Goal: Task Accomplishment & Management: Manage account settings

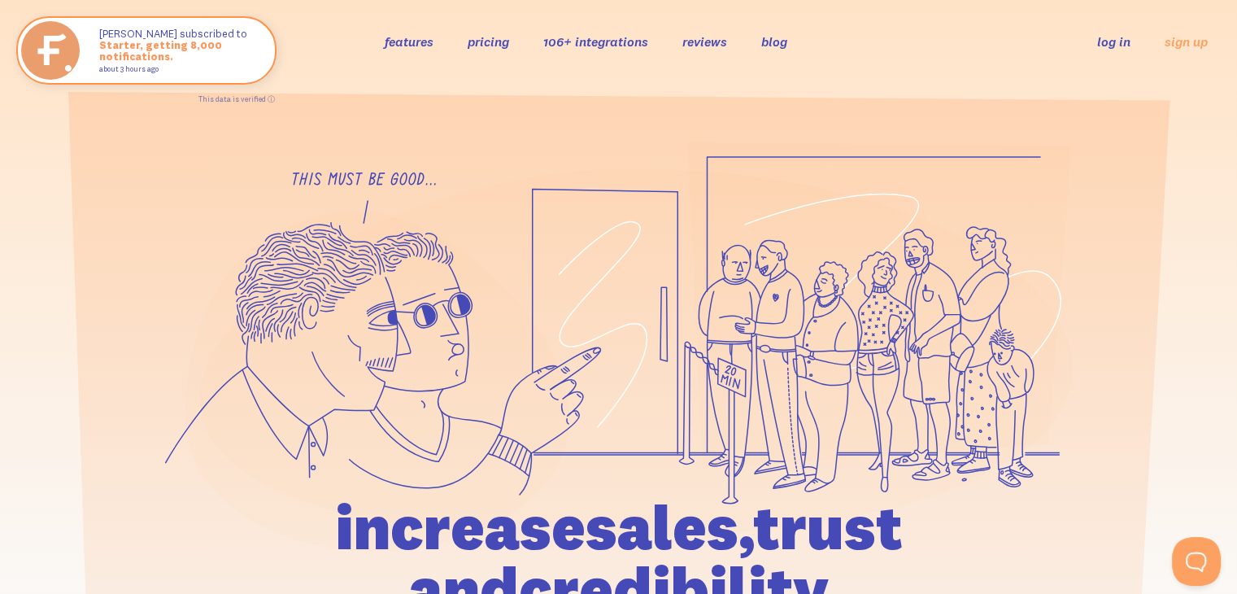
click at [1109, 41] on link "log in" at bounding box center [1113, 41] width 33 height 16
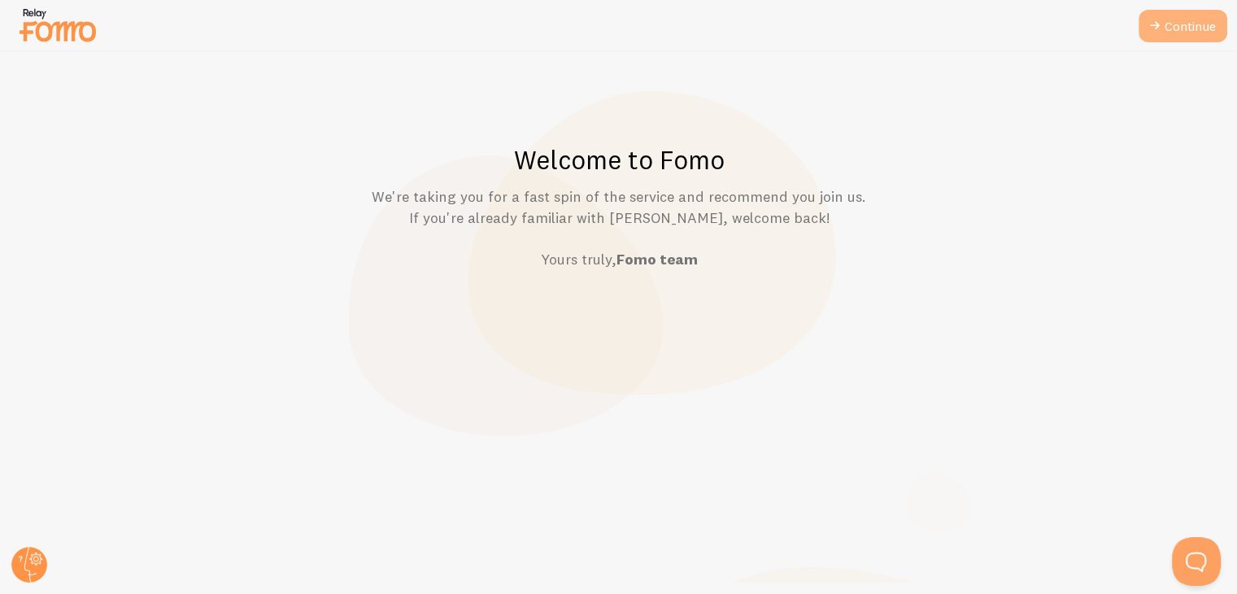
click at [1167, 24] on link "Continue" at bounding box center [1182, 26] width 89 height 33
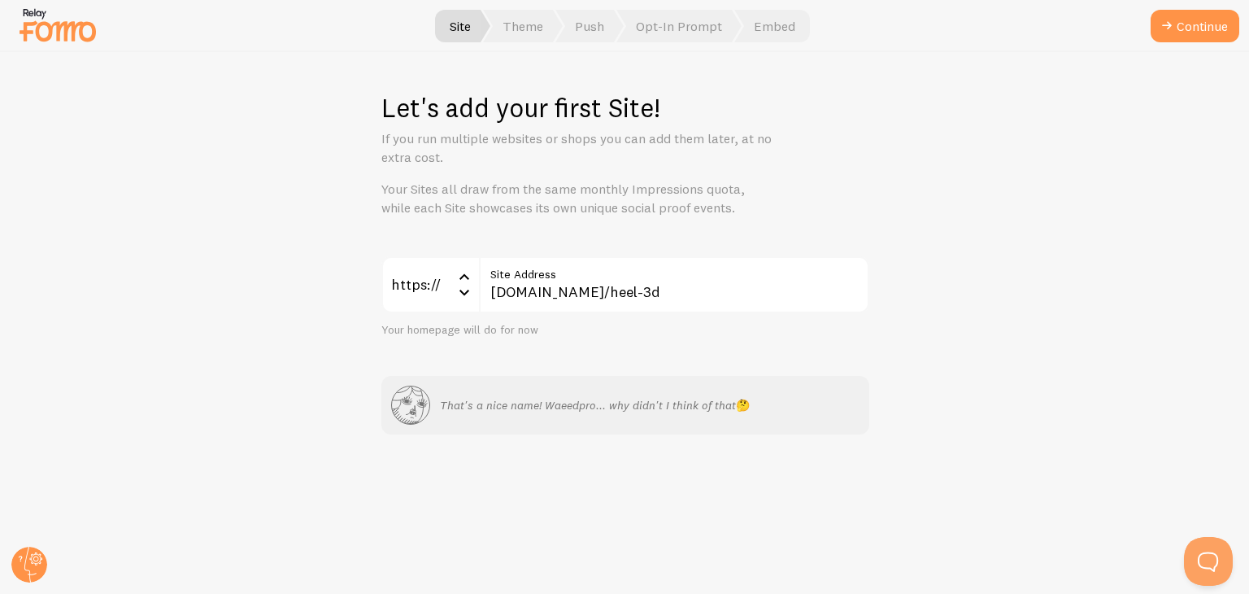
click at [1167, 24] on icon "submit" at bounding box center [1167, 26] width 20 height 20
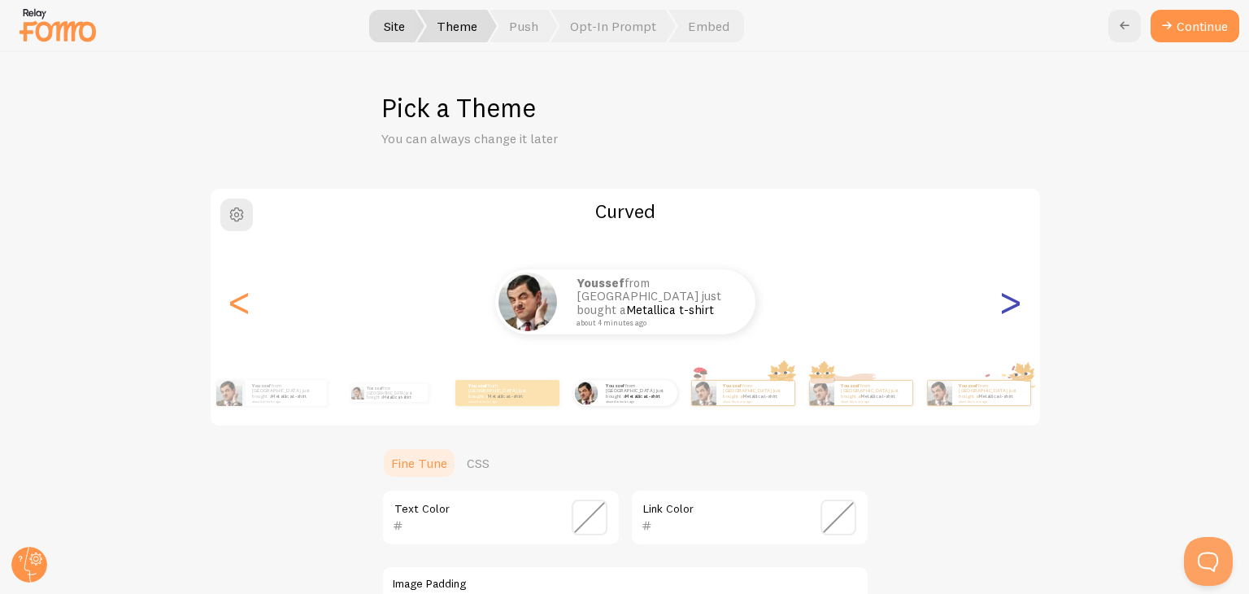
click at [1005, 307] on div ">" at bounding box center [1011, 301] width 20 height 117
type input "0"
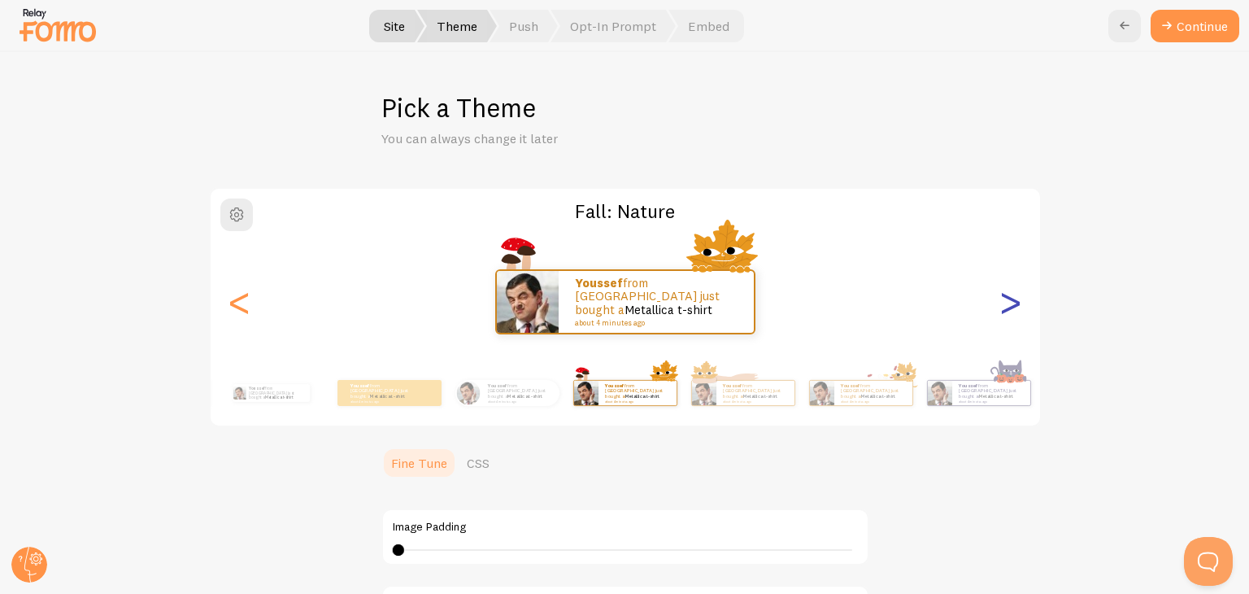
click at [1005, 307] on div ">" at bounding box center [1011, 301] width 20 height 117
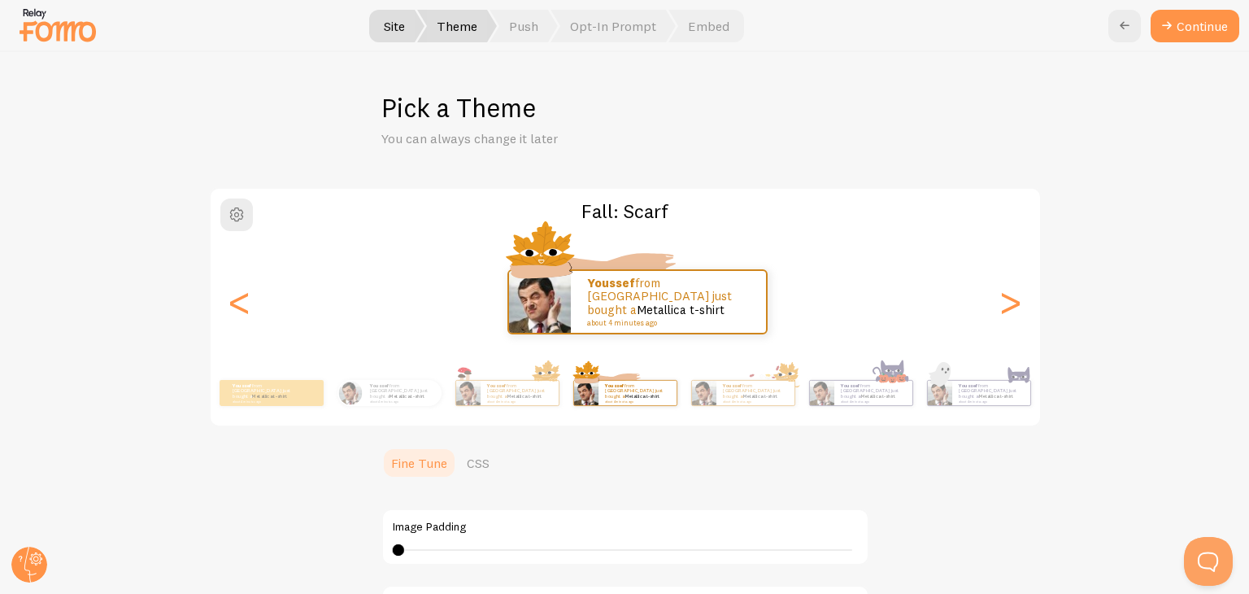
click at [230, 307] on div "youssef from Morocco just bought a Metallica t-shirt about 4 minutes ago yousse…" at bounding box center [625, 301] width 829 height 117
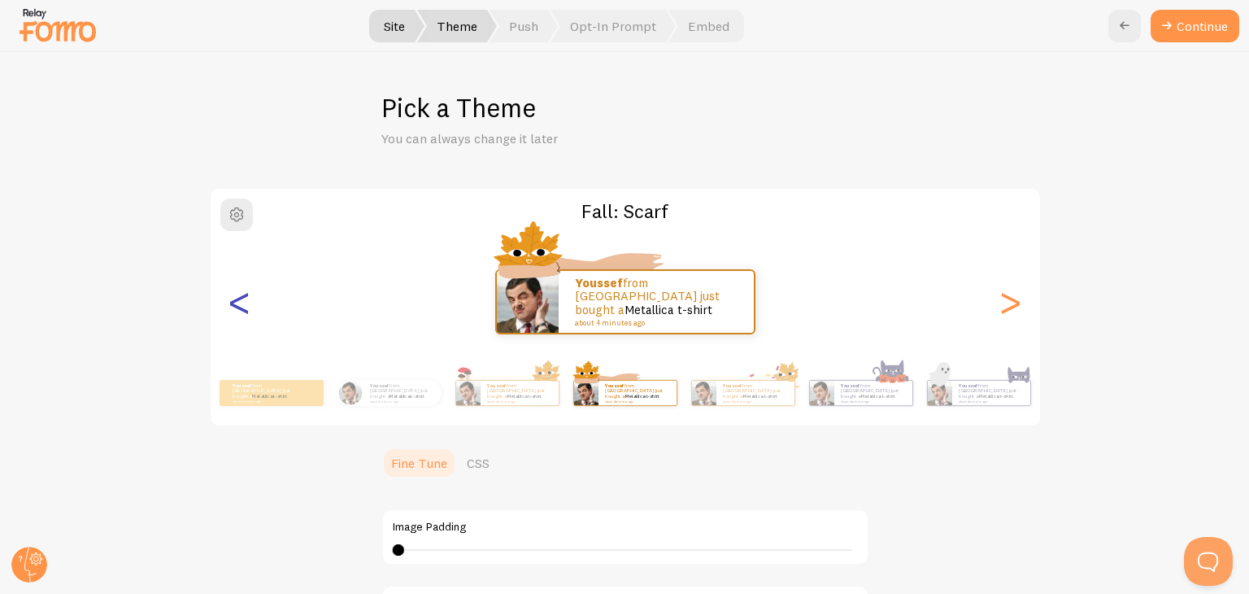
click at [230, 307] on div "<" at bounding box center [240, 301] width 20 height 117
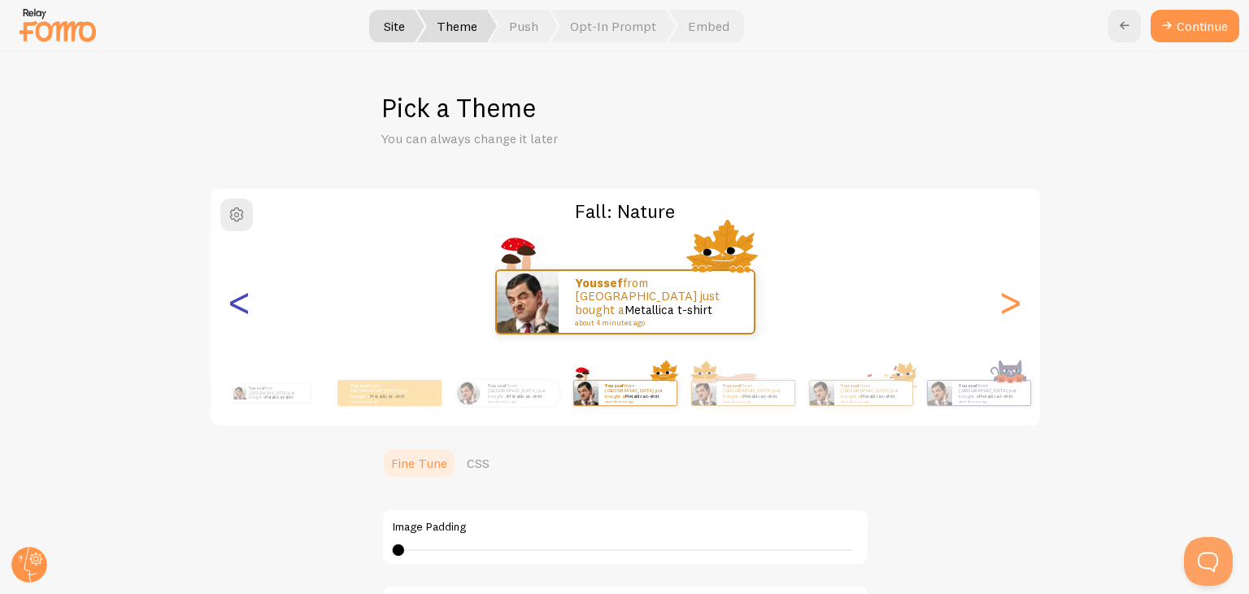
click at [230, 307] on div "<" at bounding box center [240, 301] width 20 height 117
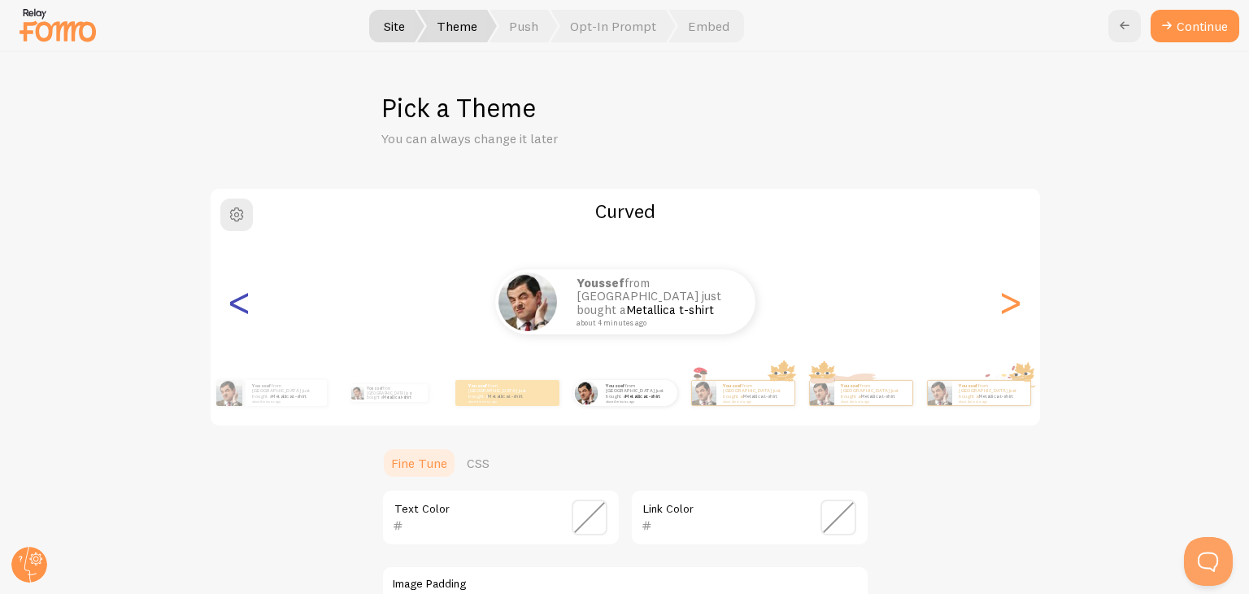
click at [230, 307] on div "<" at bounding box center [240, 301] width 20 height 117
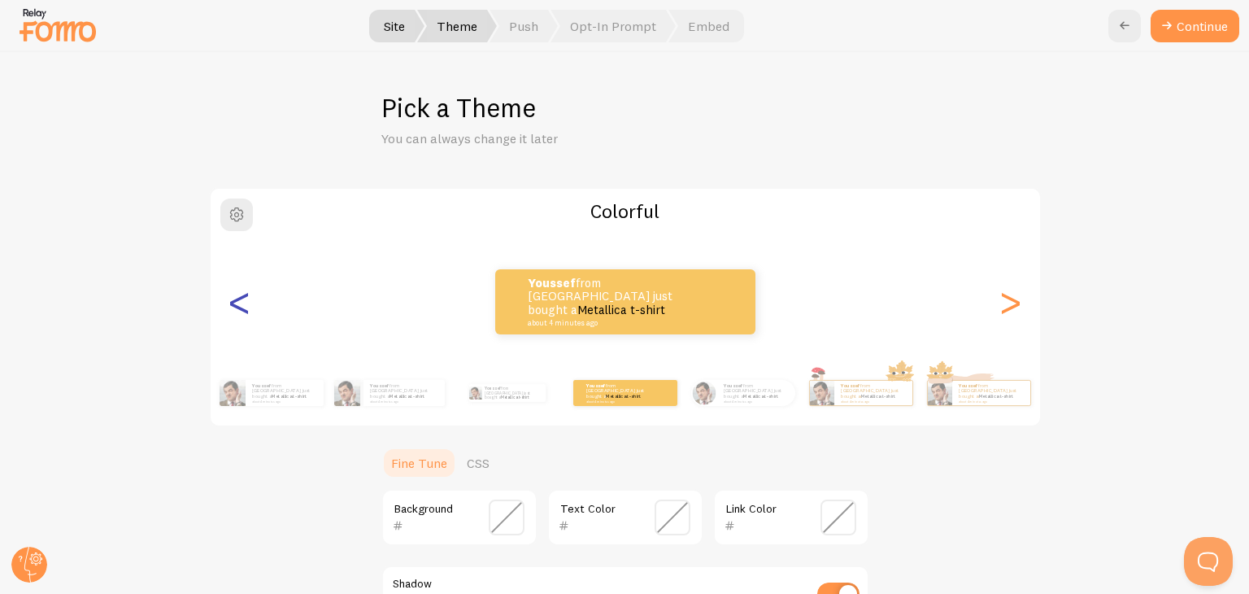
click at [230, 307] on div "<" at bounding box center [240, 301] width 20 height 117
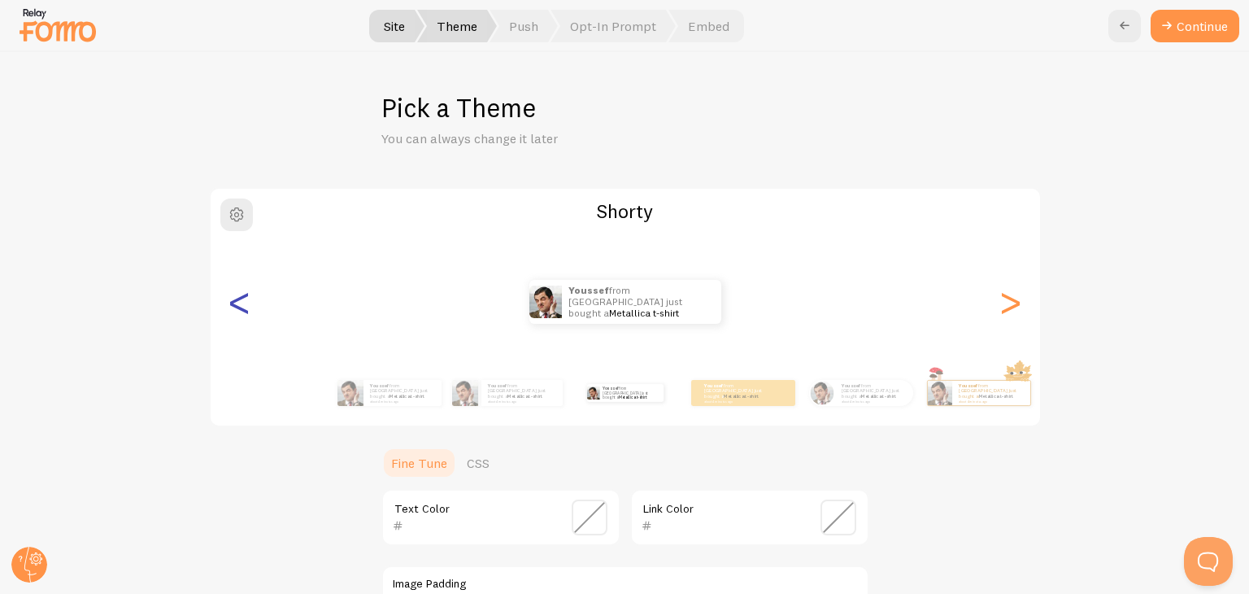
click at [230, 307] on div "<" at bounding box center [240, 301] width 20 height 117
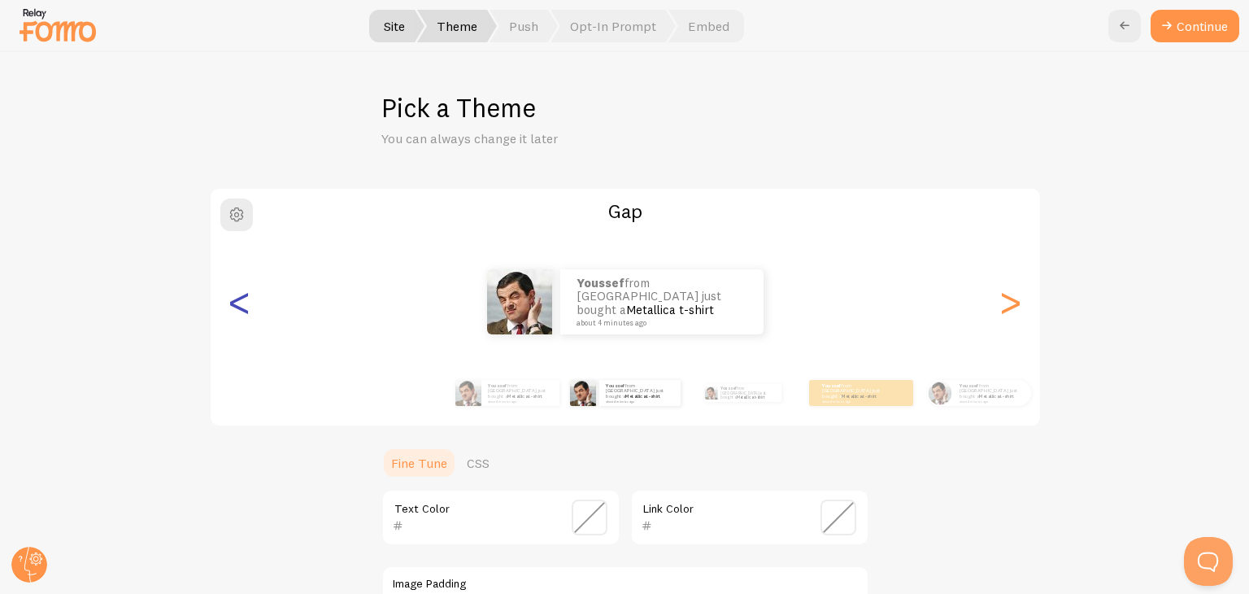
click at [230, 307] on div "<" at bounding box center [240, 301] width 20 height 117
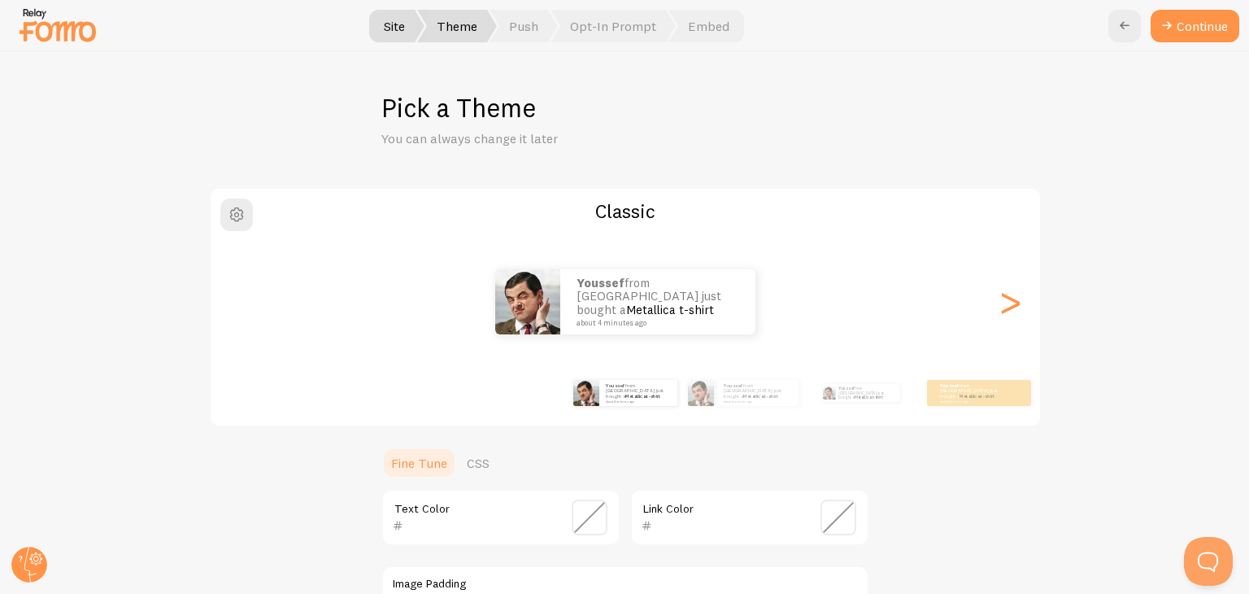
click at [230, 307] on div "youssef from Morocco just bought a Metallica t-shirt about 4 minutes ago yousse…" at bounding box center [625, 301] width 829 height 117
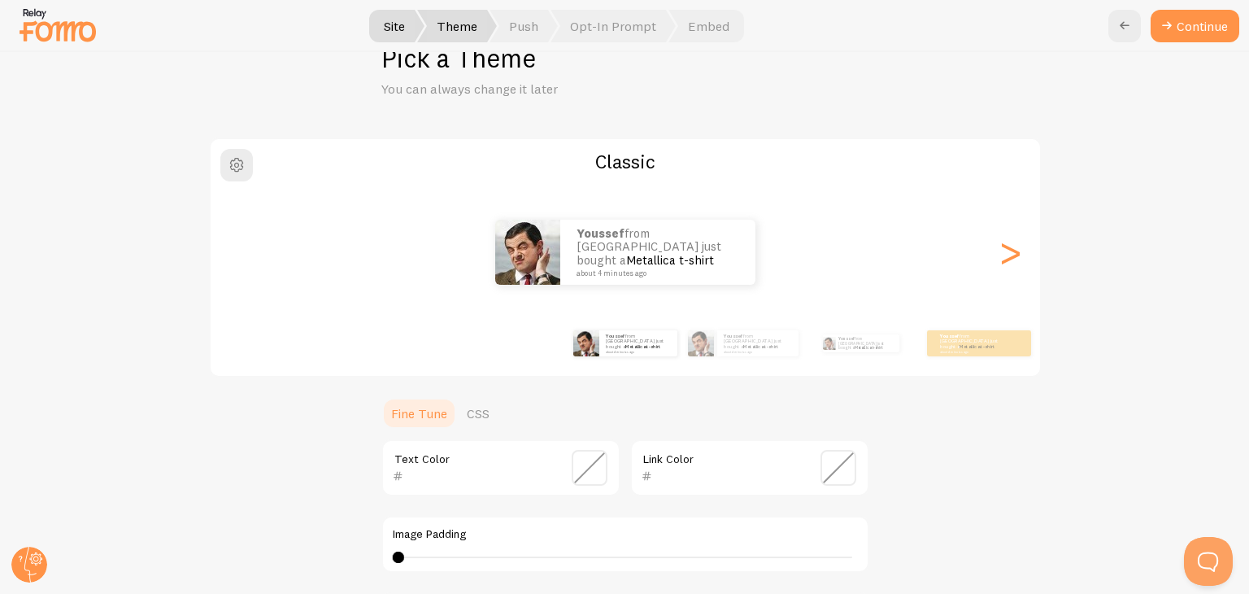
scroll to position [49, 0]
click at [1185, 20] on button "Continue" at bounding box center [1195, 26] width 89 height 33
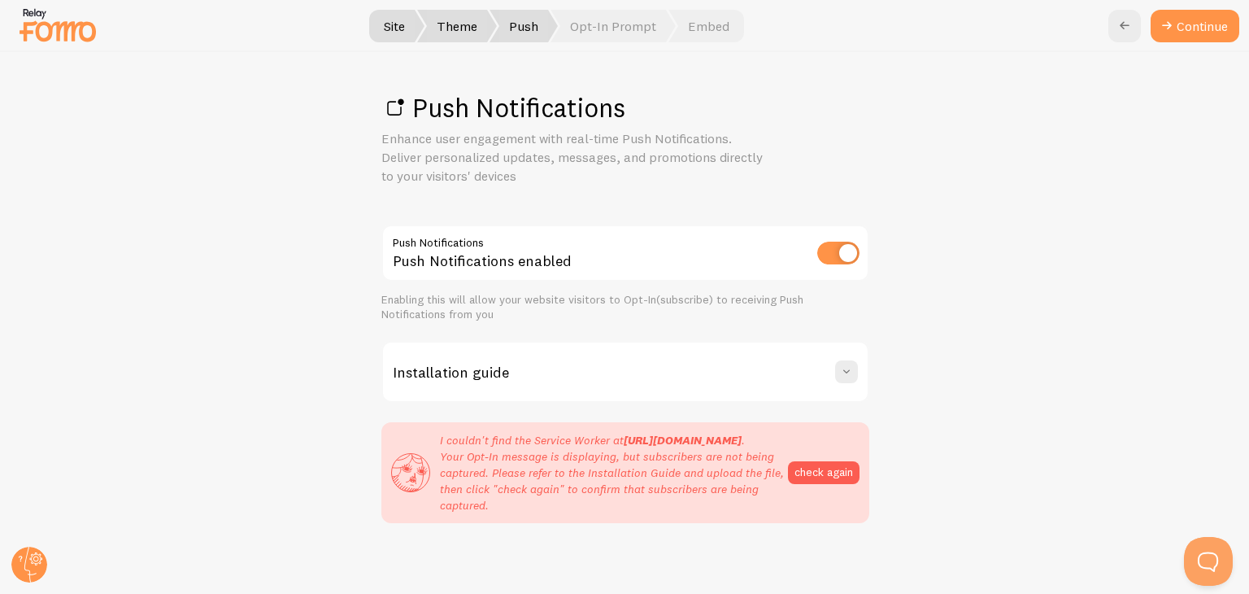
scroll to position [23, 0]
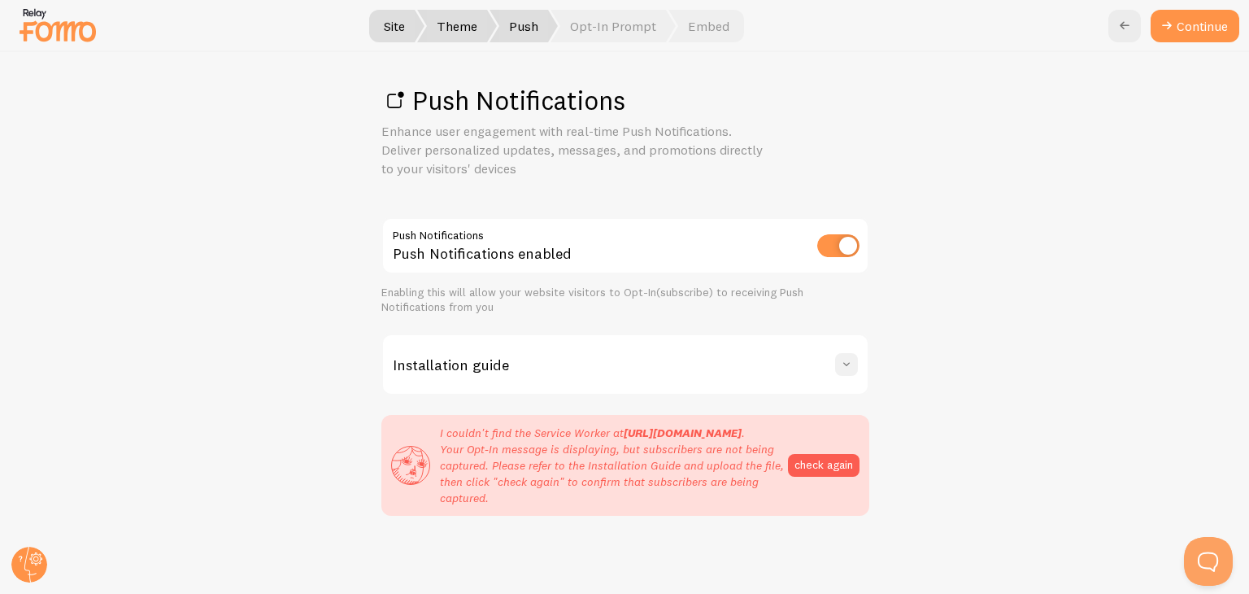
click at [835, 353] on button at bounding box center [846, 364] width 23 height 23
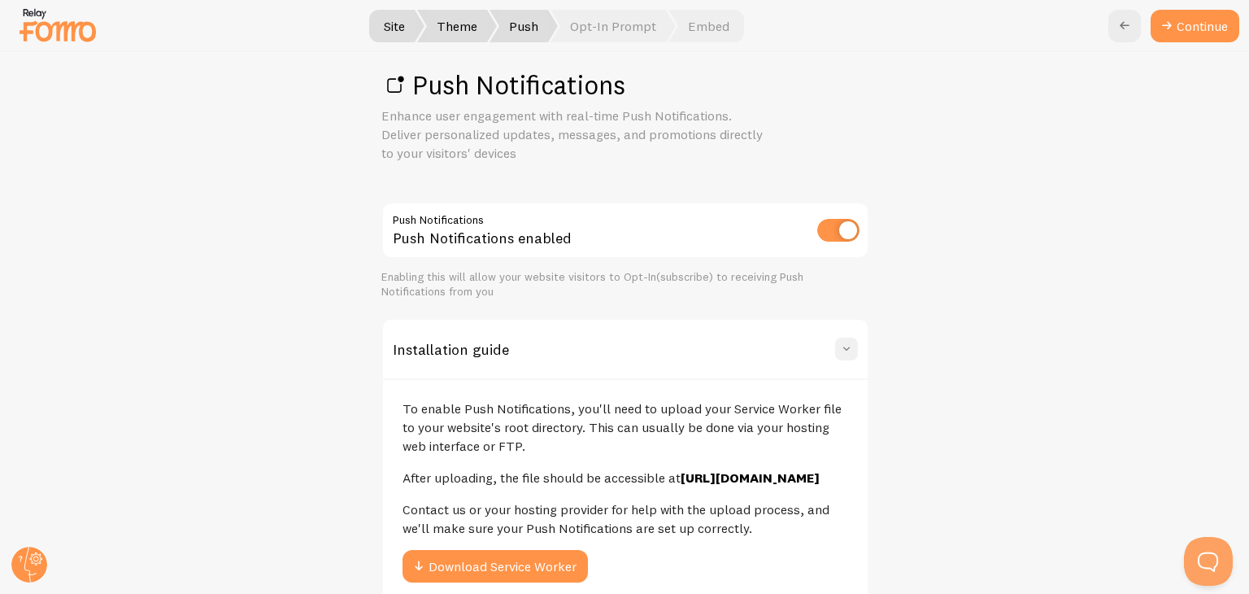
click at [838, 350] on span at bounding box center [846, 349] width 16 height 16
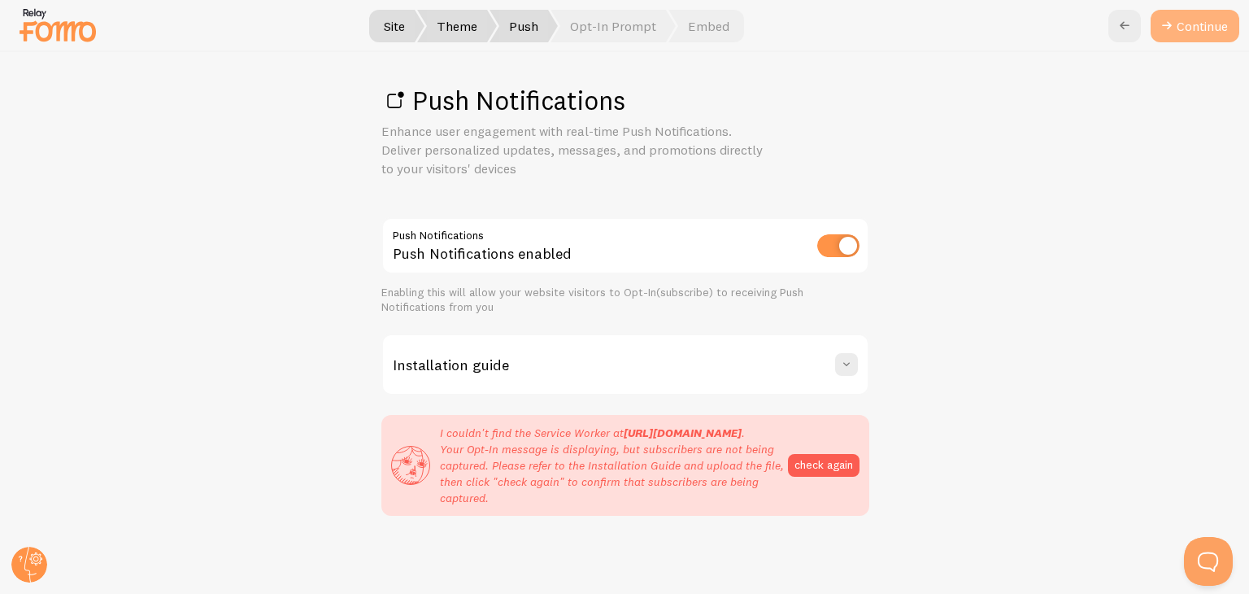
click at [1209, 20] on link "Continue" at bounding box center [1195, 26] width 89 height 33
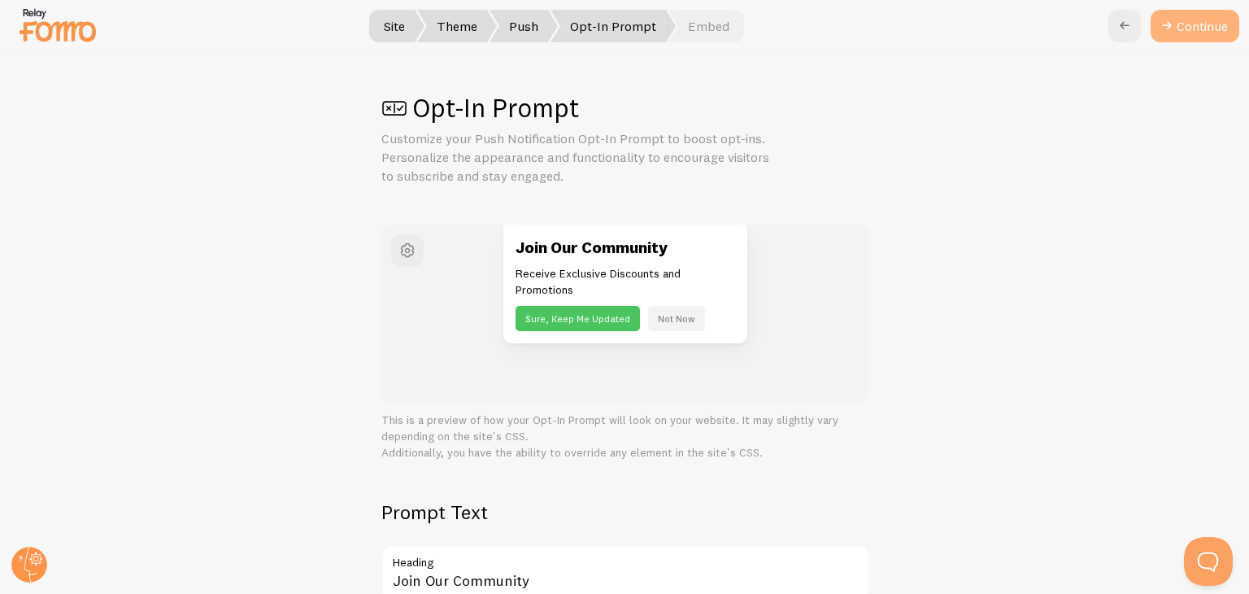
click at [1184, 32] on button "Continue" at bounding box center [1195, 26] width 89 height 33
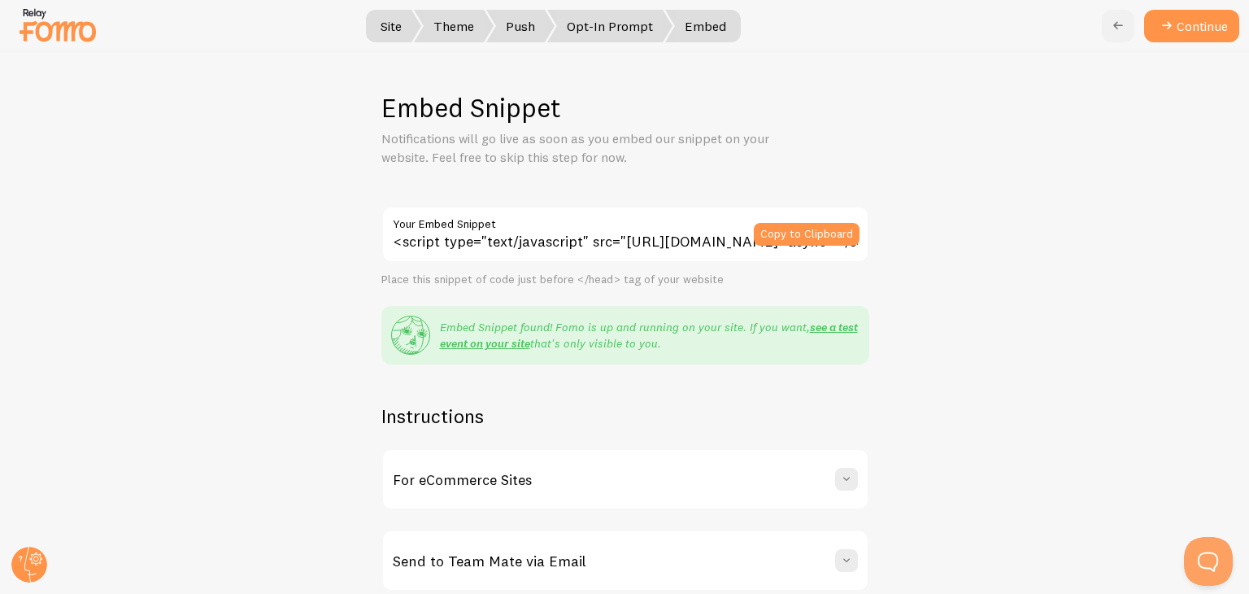
click at [1112, 26] on icon at bounding box center [1118, 26] width 20 height 20
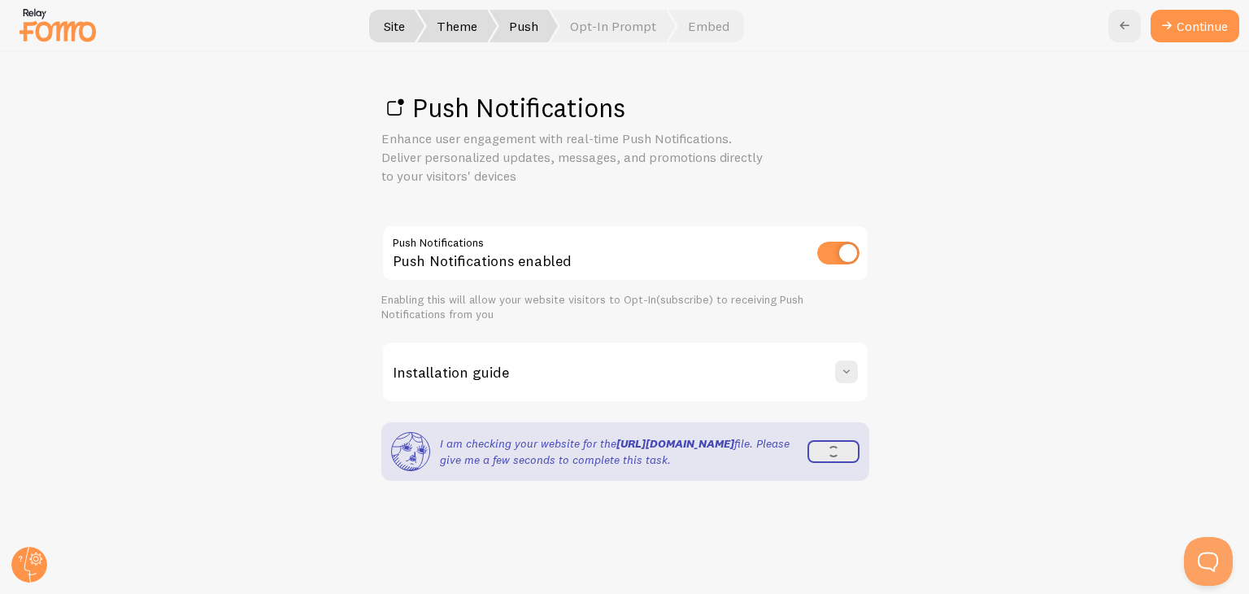
click at [1112, 26] on link at bounding box center [1124, 26] width 33 height 33
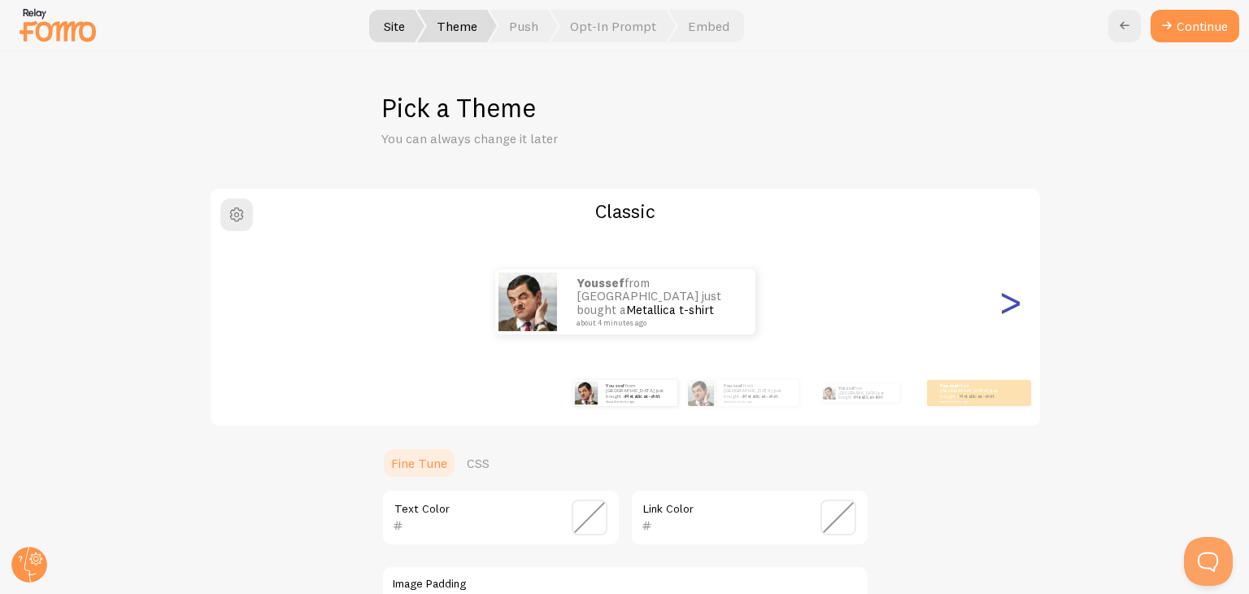
click at [1008, 310] on div ">" at bounding box center [1011, 301] width 20 height 117
type input "0"
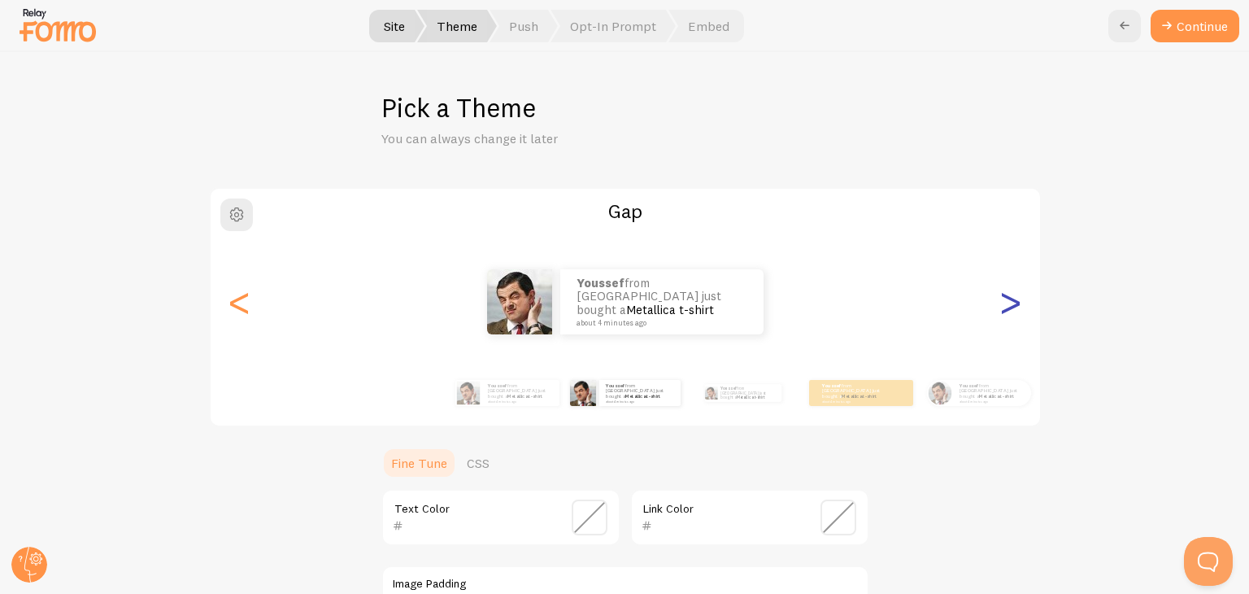
click at [1008, 310] on div ">" at bounding box center [1011, 301] width 20 height 117
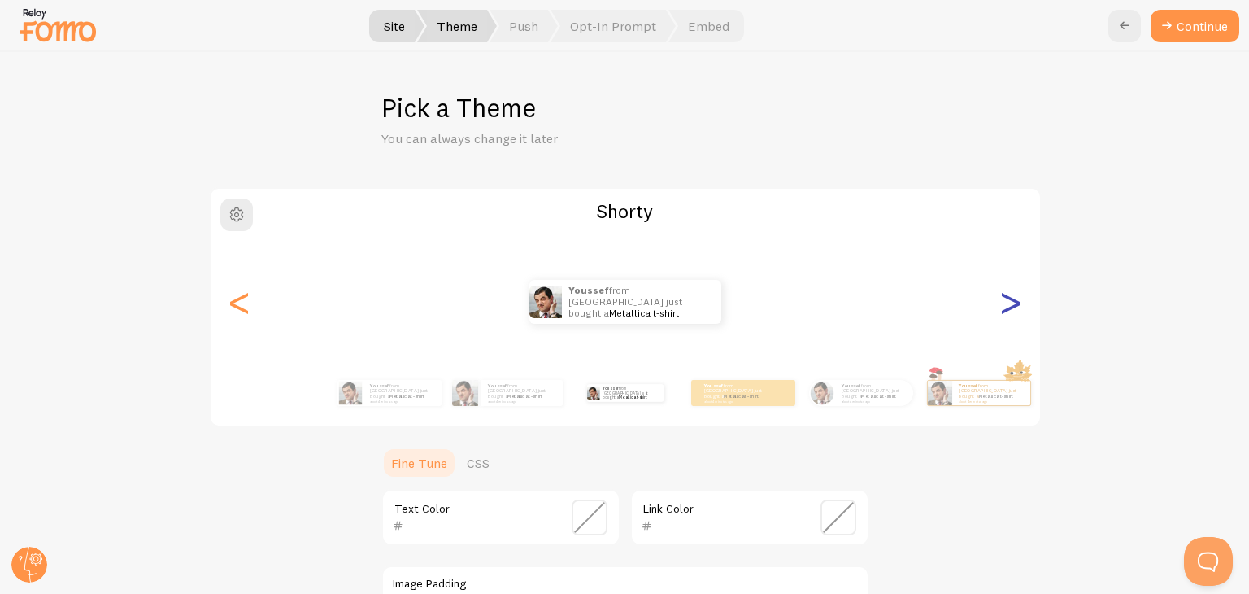
click at [1008, 310] on div ">" at bounding box center [1011, 301] width 20 height 117
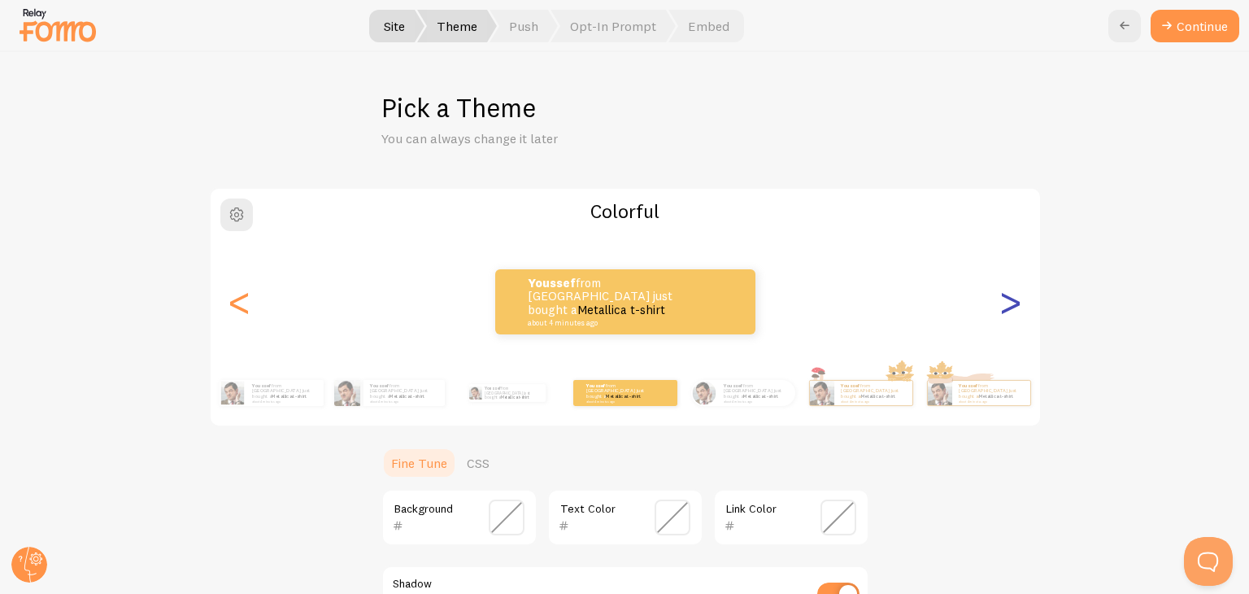
click at [1008, 310] on div ">" at bounding box center [1011, 301] width 20 height 117
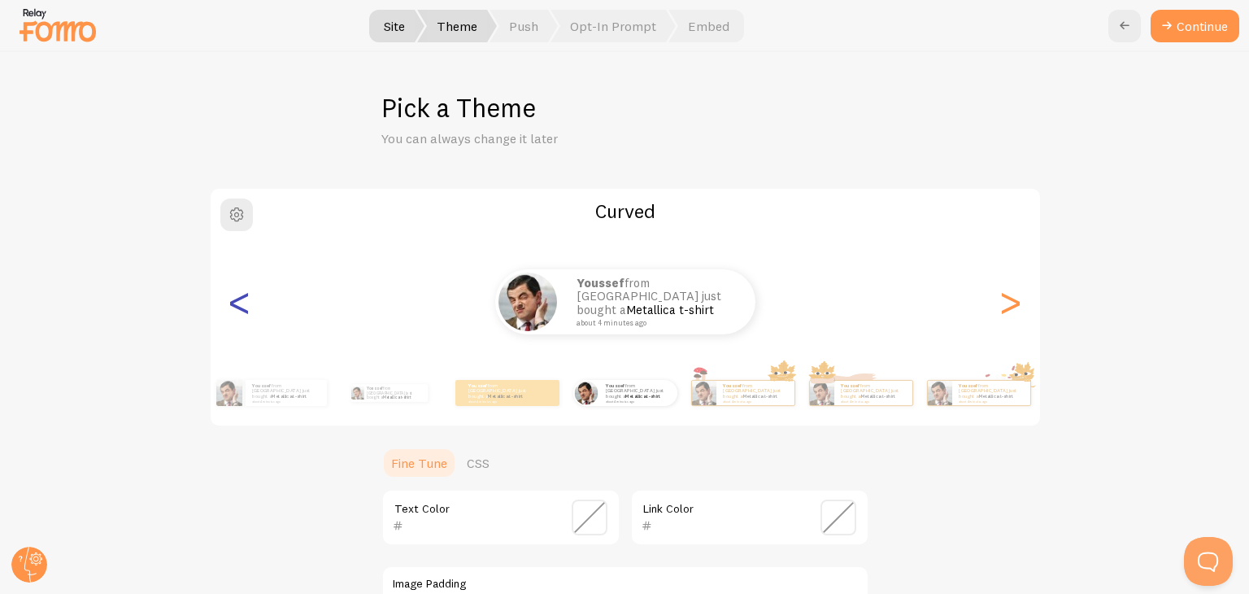
click at [235, 310] on div "<" at bounding box center [240, 301] width 20 height 117
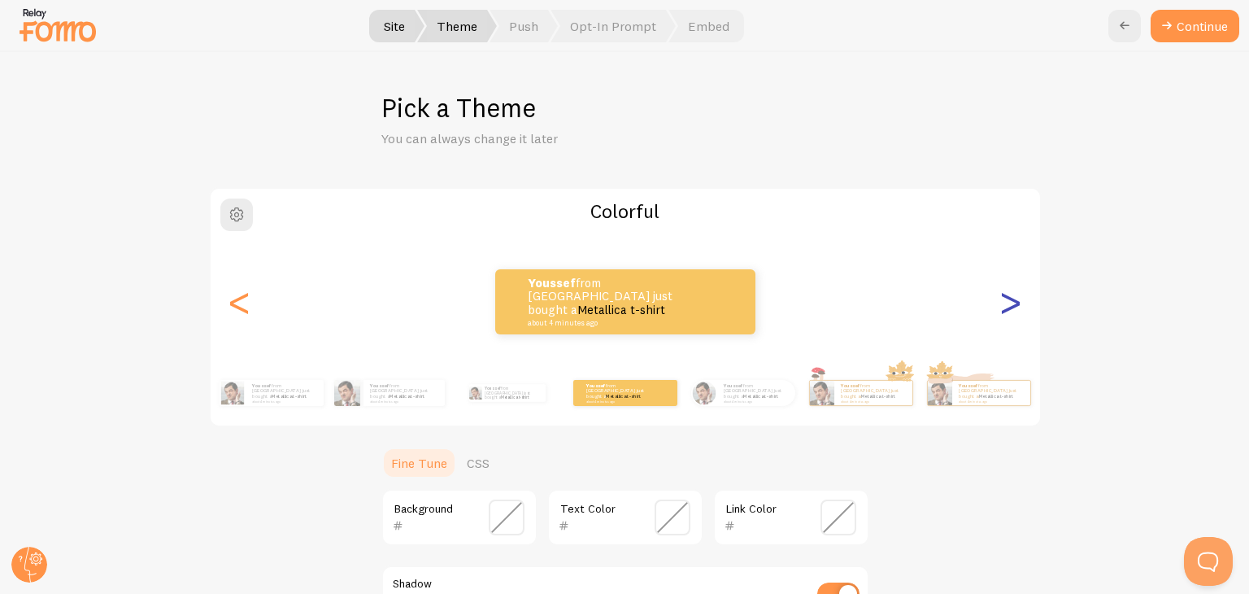
click at [1012, 311] on div ">" at bounding box center [1011, 301] width 20 height 117
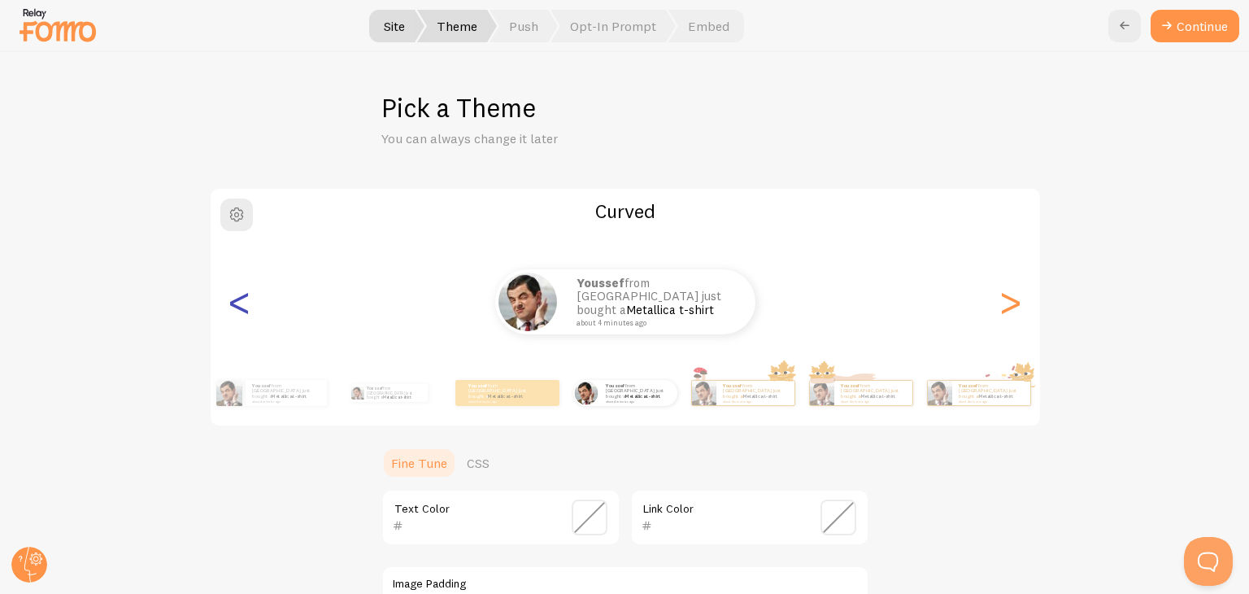
click at [236, 310] on div "<" at bounding box center [240, 301] width 20 height 117
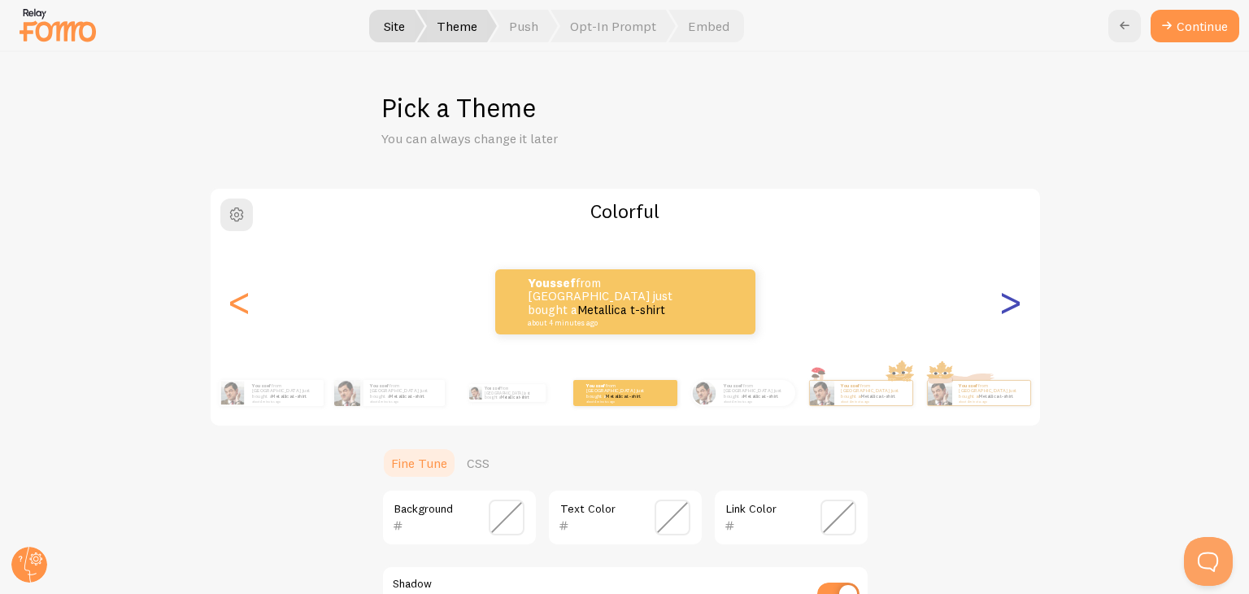
click at [1001, 300] on div ">" at bounding box center [1011, 301] width 20 height 117
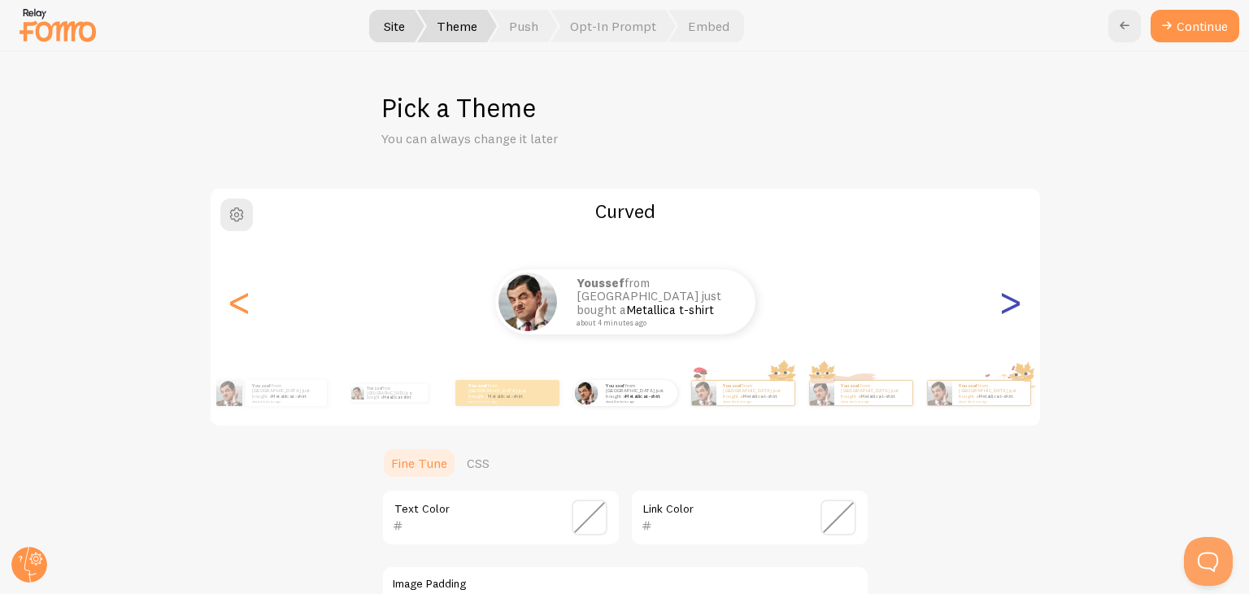
click at [1001, 300] on div ">" at bounding box center [1011, 301] width 20 height 117
type input "0"
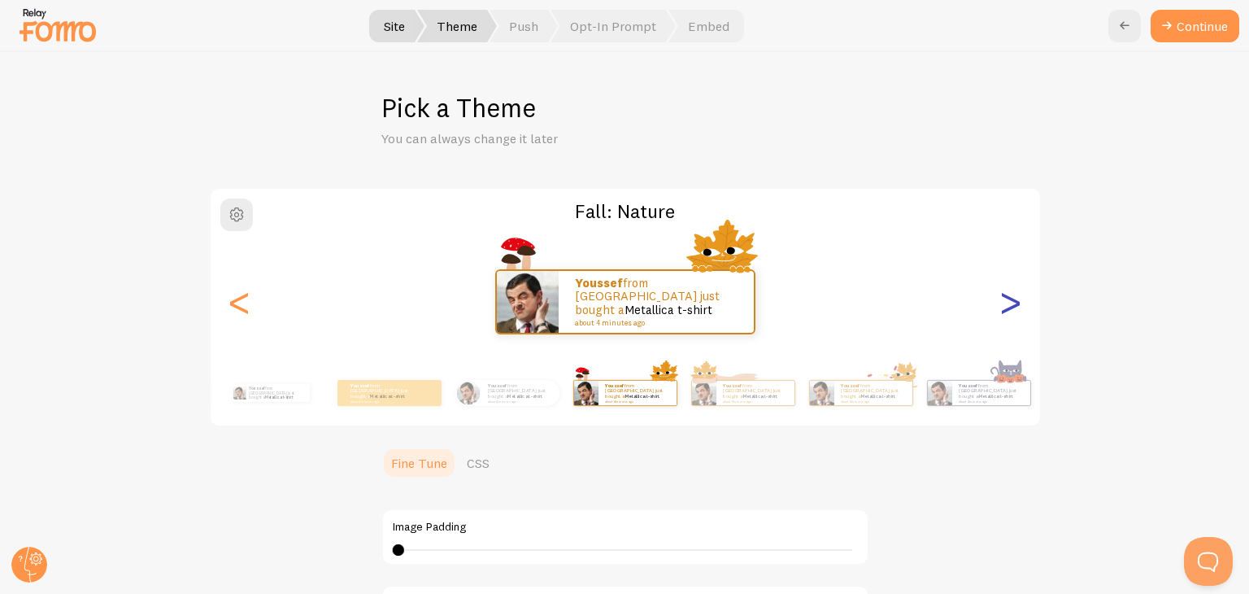
click at [1001, 300] on div ">" at bounding box center [1011, 301] width 20 height 117
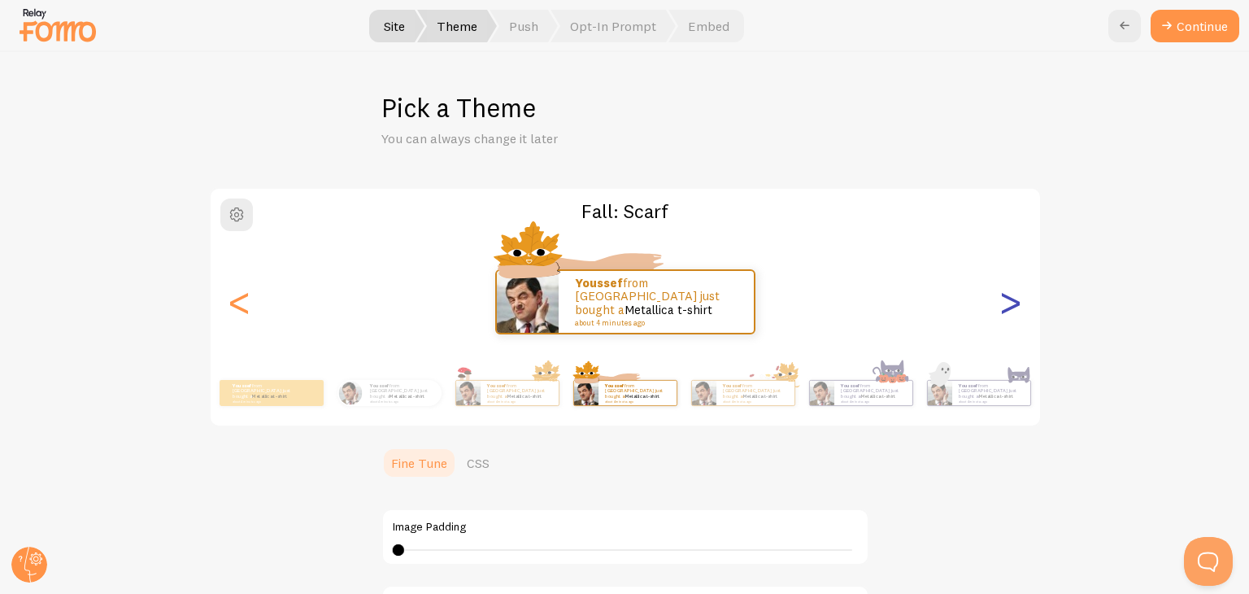
click at [1002, 295] on div ">" at bounding box center [1011, 301] width 20 height 117
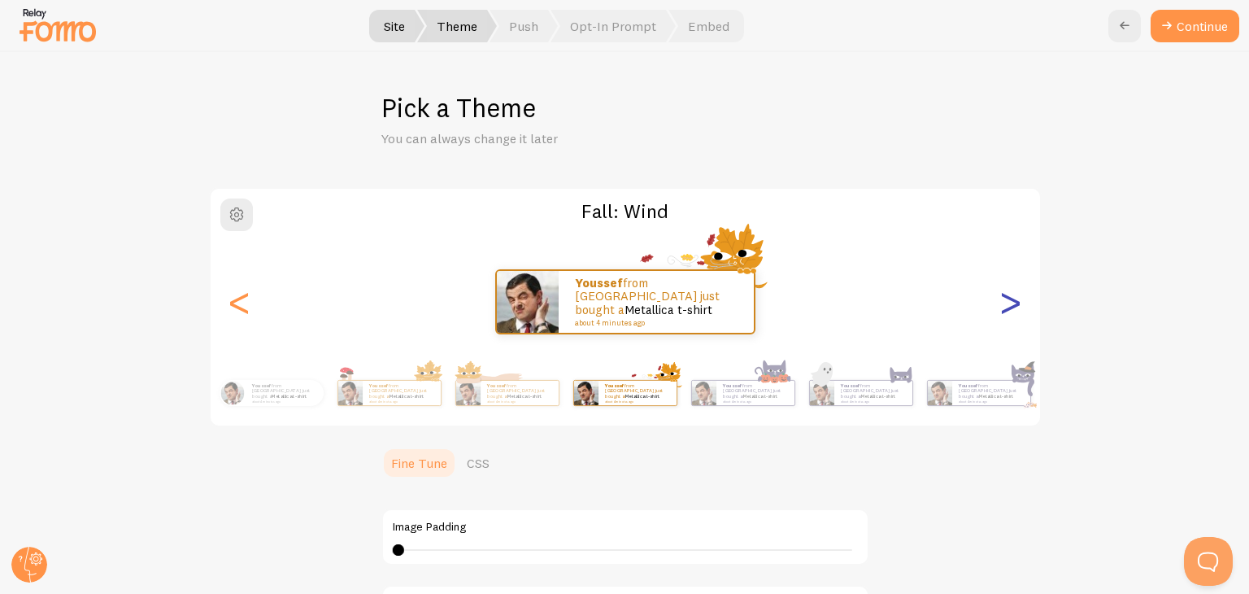
click at [1002, 295] on div ">" at bounding box center [1011, 301] width 20 height 117
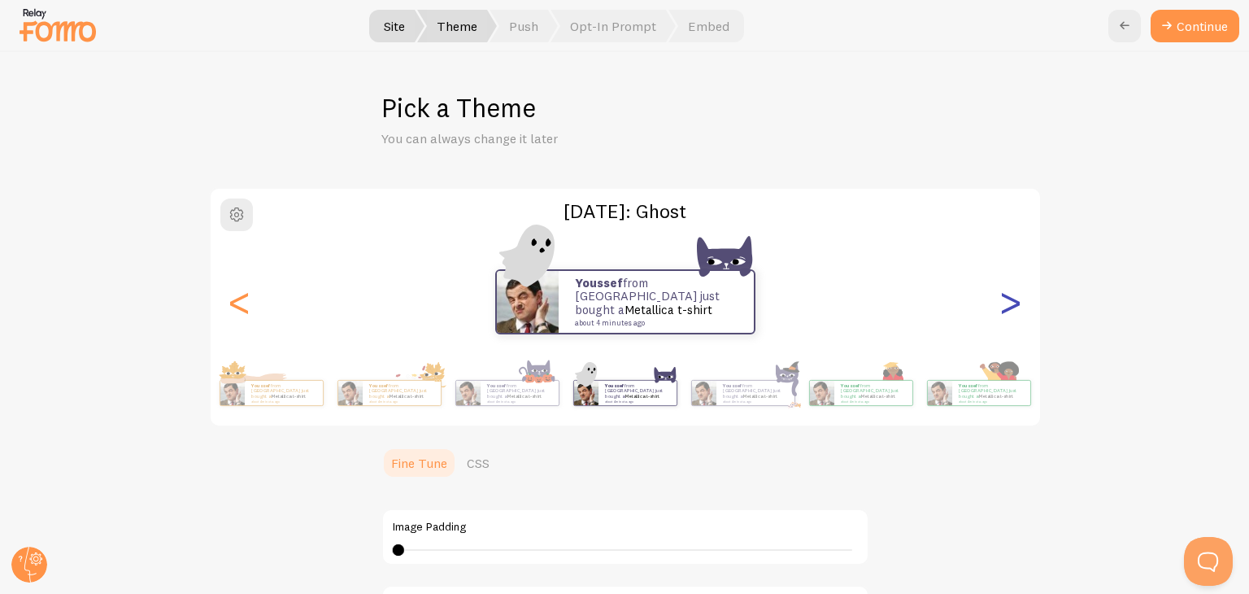
click at [1002, 295] on div ">" at bounding box center [1011, 301] width 20 height 117
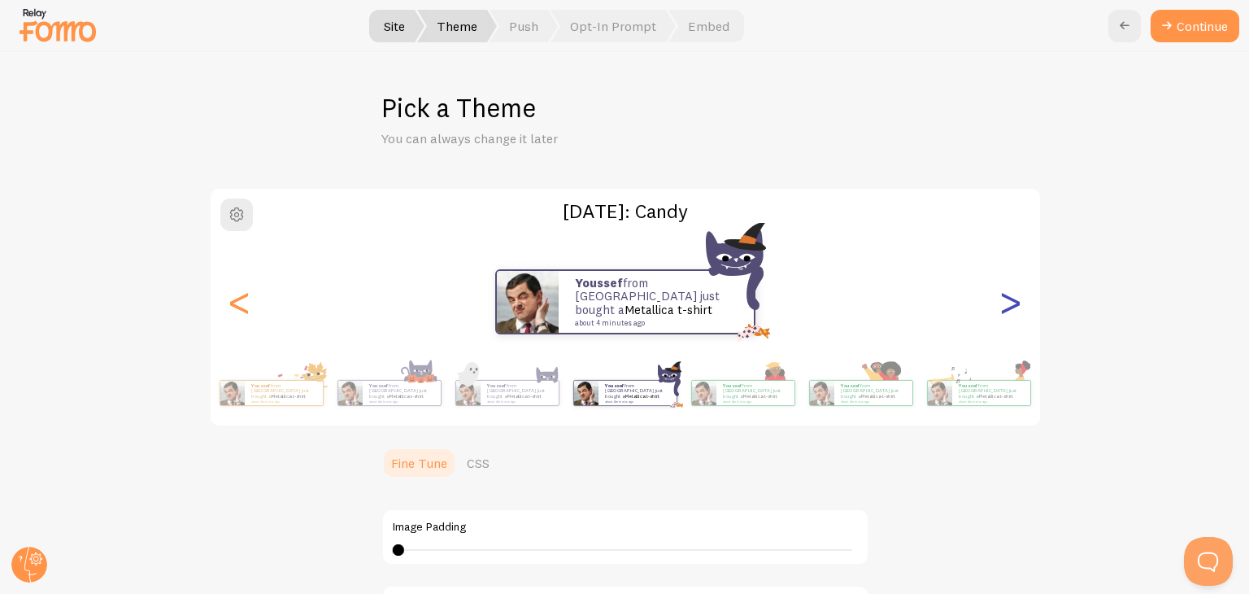
click at [1002, 295] on div ">" at bounding box center [1011, 301] width 20 height 117
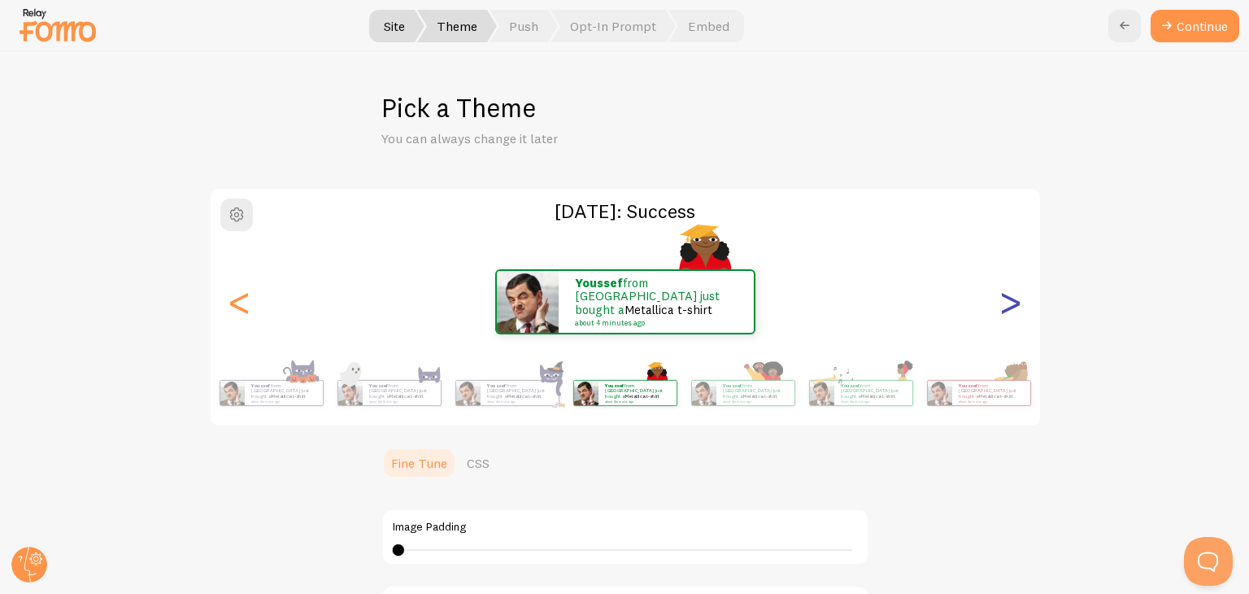
click at [1002, 295] on div ">" at bounding box center [1011, 301] width 20 height 117
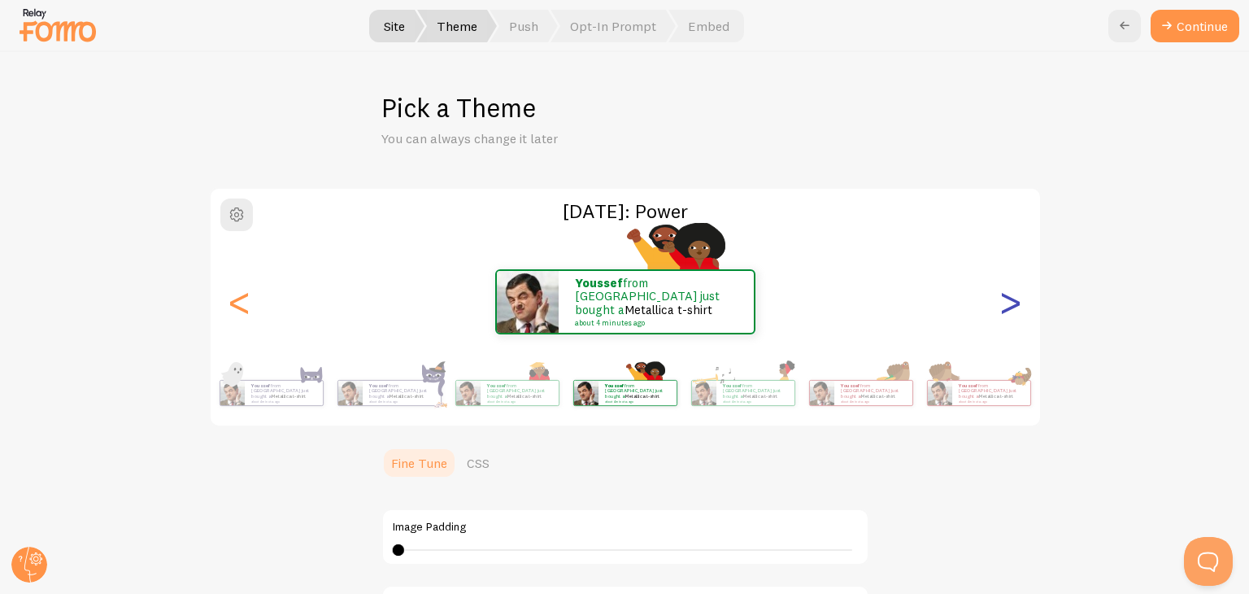
click at [1002, 295] on div ">" at bounding box center [1011, 301] width 20 height 117
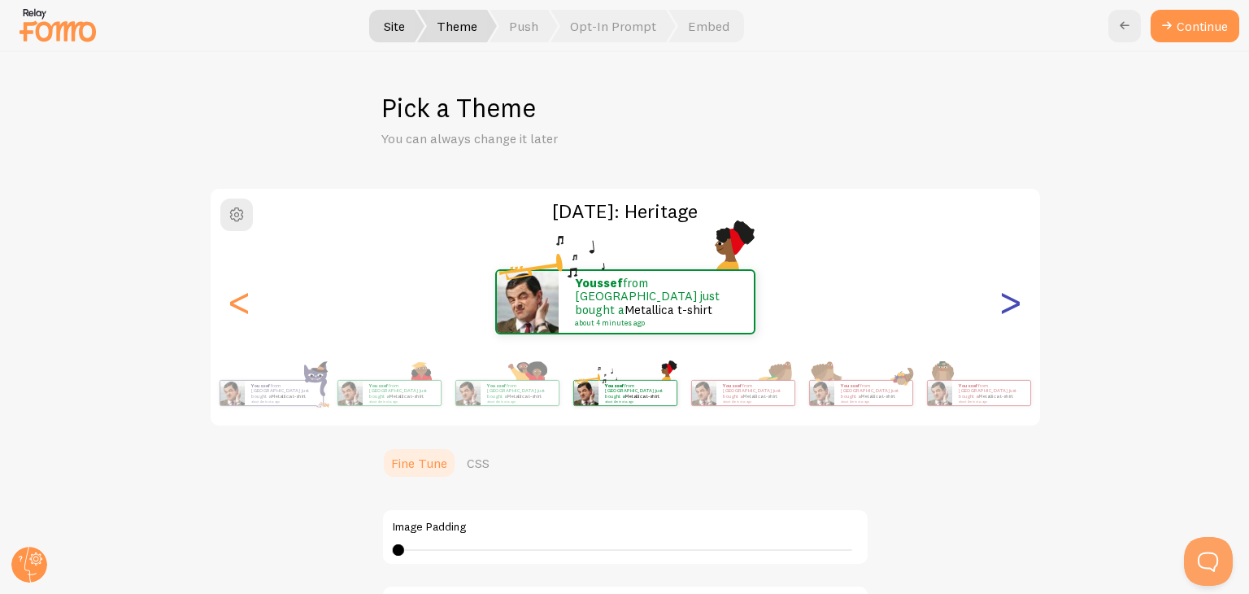
click at [1002, 295] on div ">" at bounding box center [1011, 301] width 20 height 117
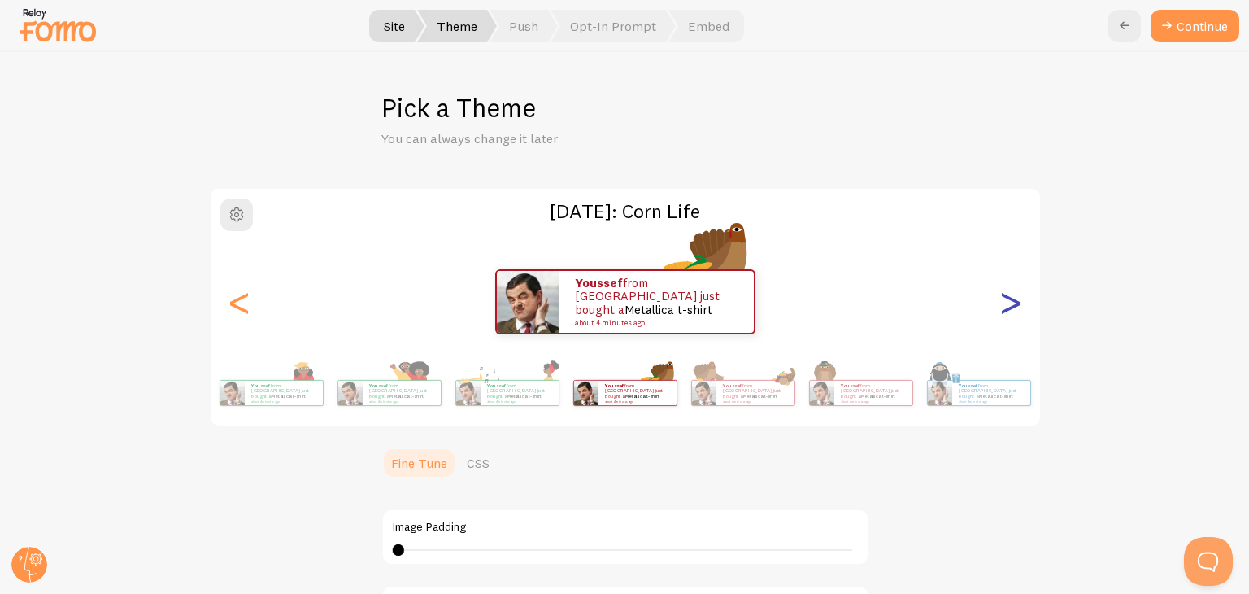
click at [1002, 295] on div ">" at bounding box center [1011, 301] width 20 height 117
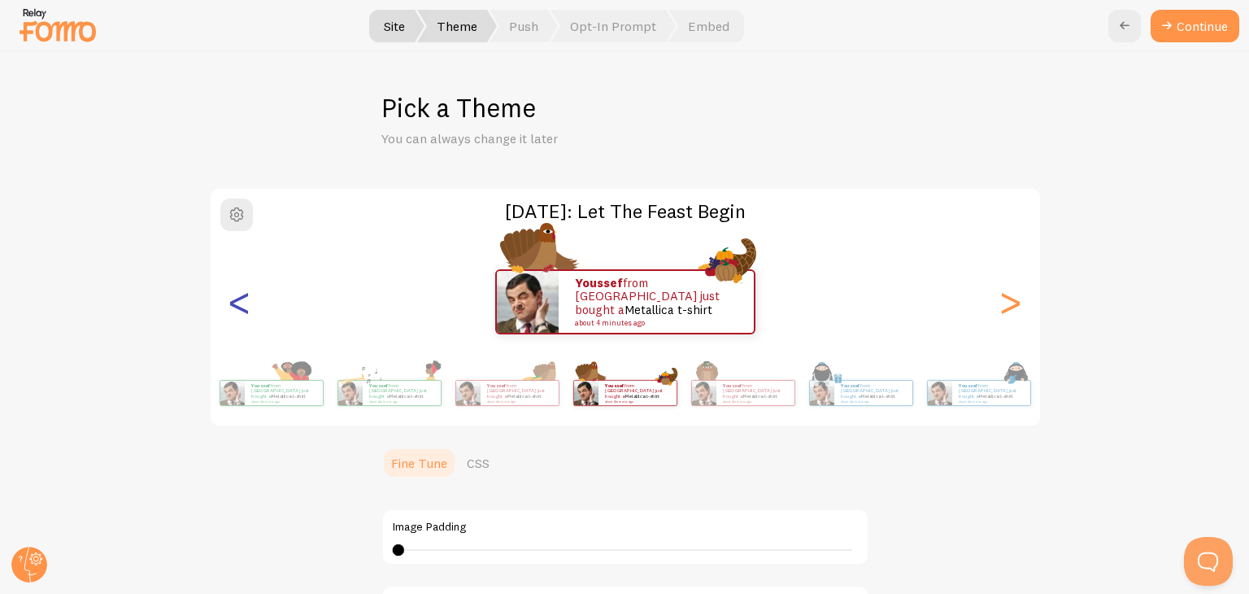
click at [230, 315] on div "<" at bounding box center [240, 301] width 20 height 117
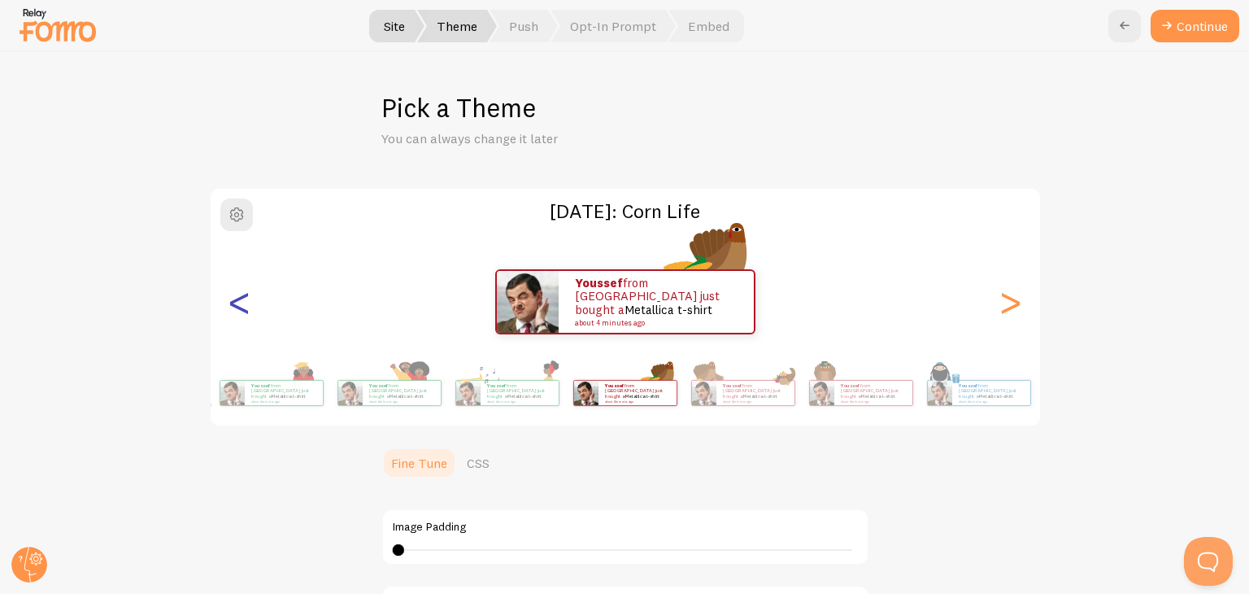
click at [230, 315] on div "<" at bounding box center [240, 301] width 20 height 117
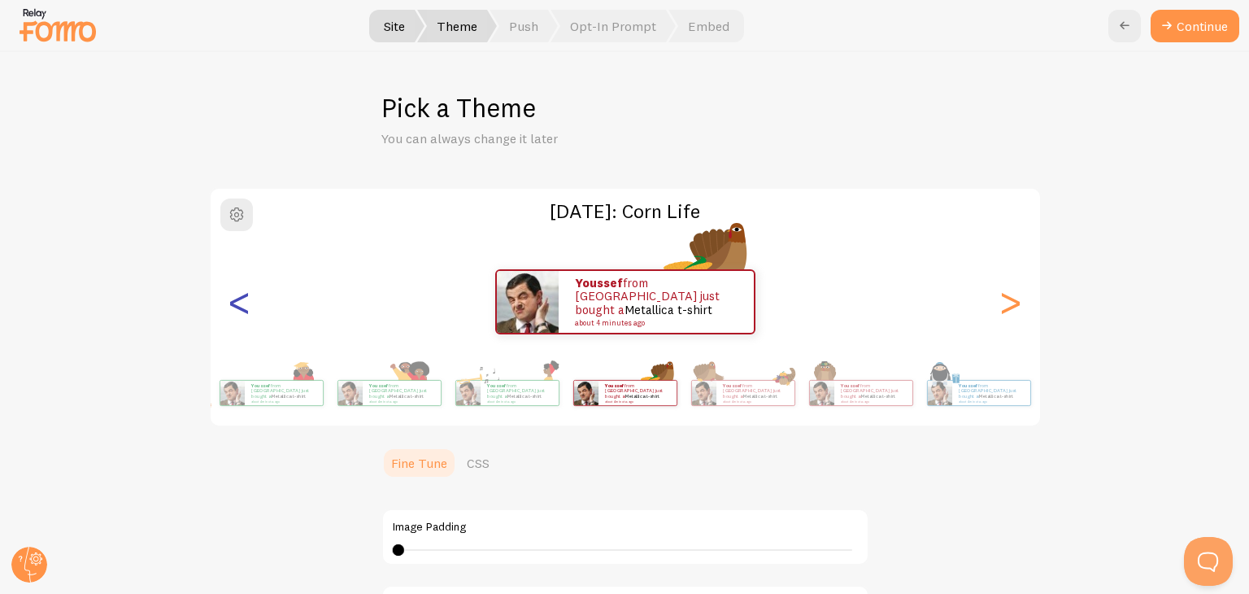
click at [230, 315] on div "<" at bounding box center [240, 301] width 20 height 117
click at [230, 294] on div "<" at bounding box center [240, 301] width 20 height 117
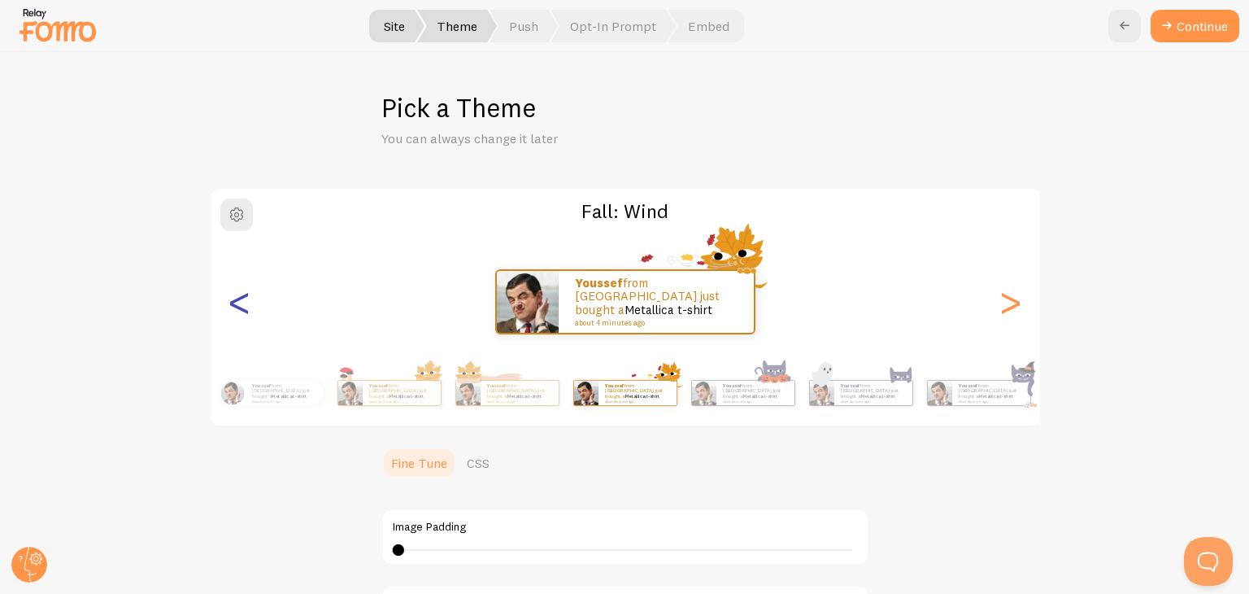
click at [230, 294] on div "<" at bounding box center [240, 301] width 20 height 117
click at [233, 300] on div "<" at bounding box center [240, 301] width 20 height 117
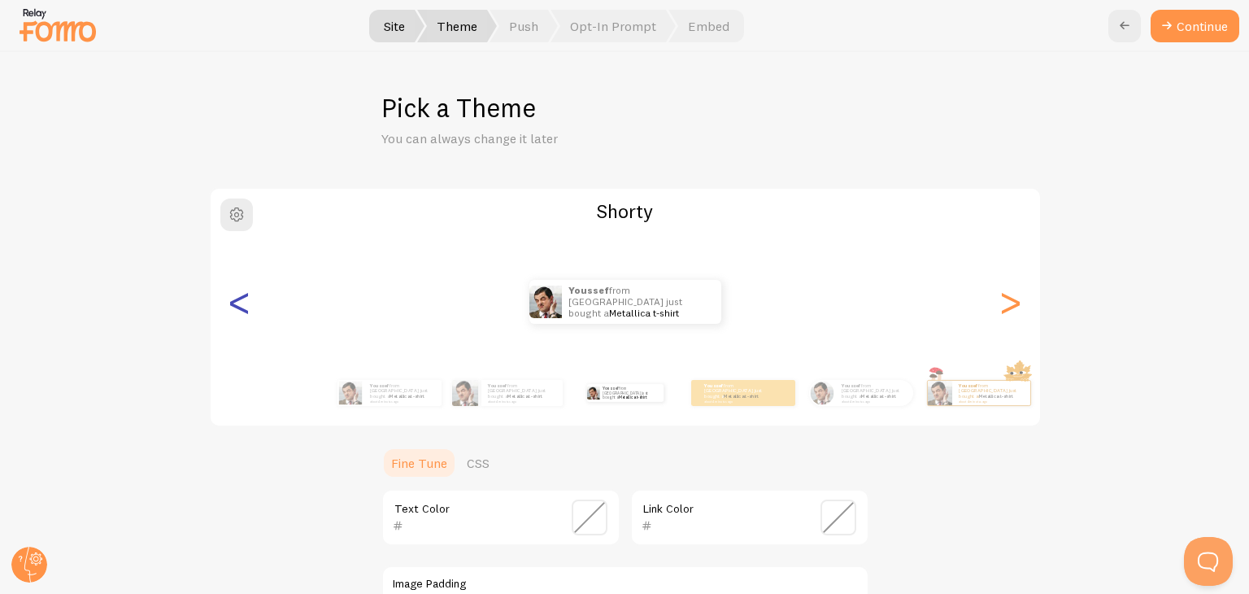
click at [233, 300] on div "<" at bounding box center [240, 301] width 20 height 117
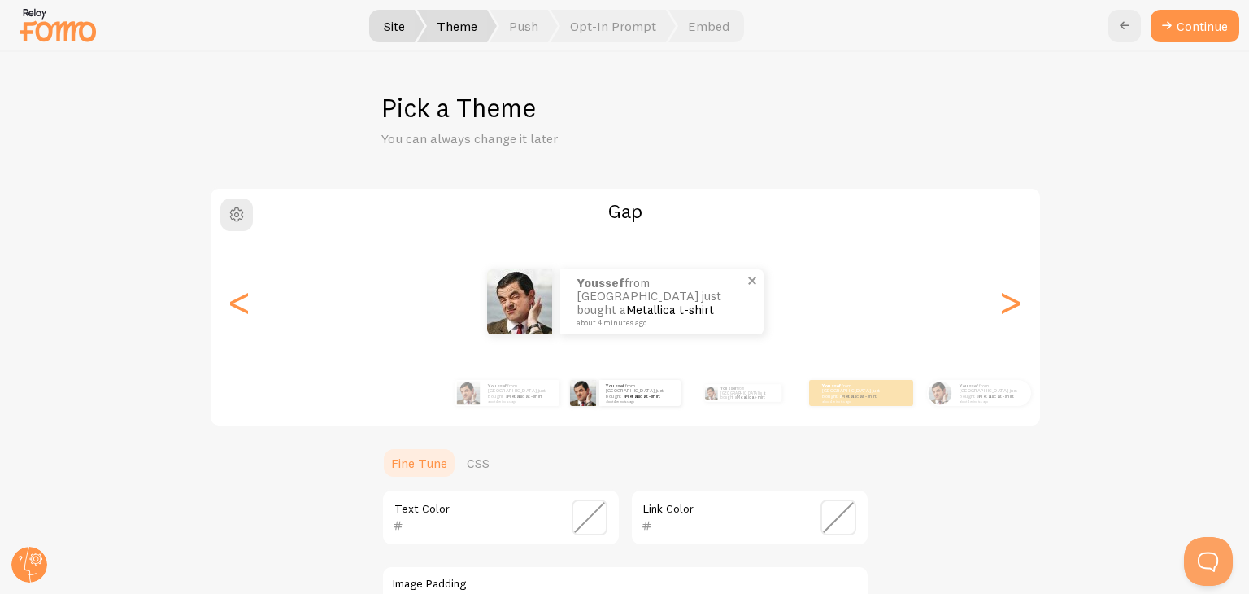
click at [744, 277] on span at bounding box center [752, 281] width 28 height 28
click at [237, 307] on div "<" at bounding box center [240, 301] width 20 height 117
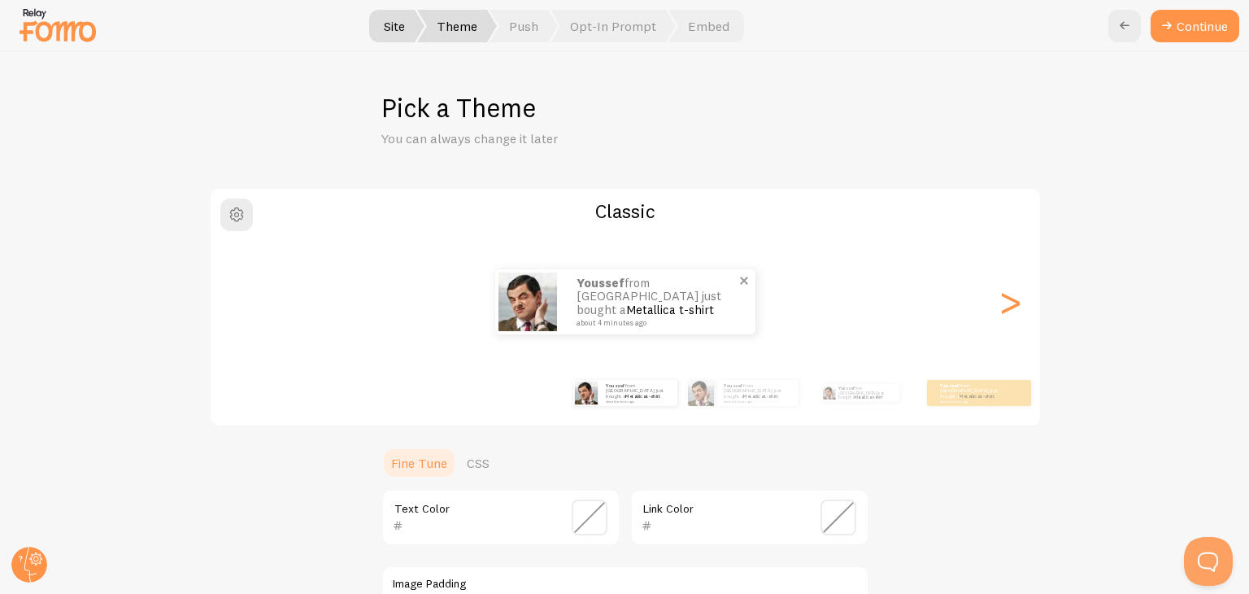
click at [738, 278] on span at bounding box center [744, 281] width 28 height 28
click at [1001, 299] on div ">" at bounding box center [1011, 301] width 20 height 117
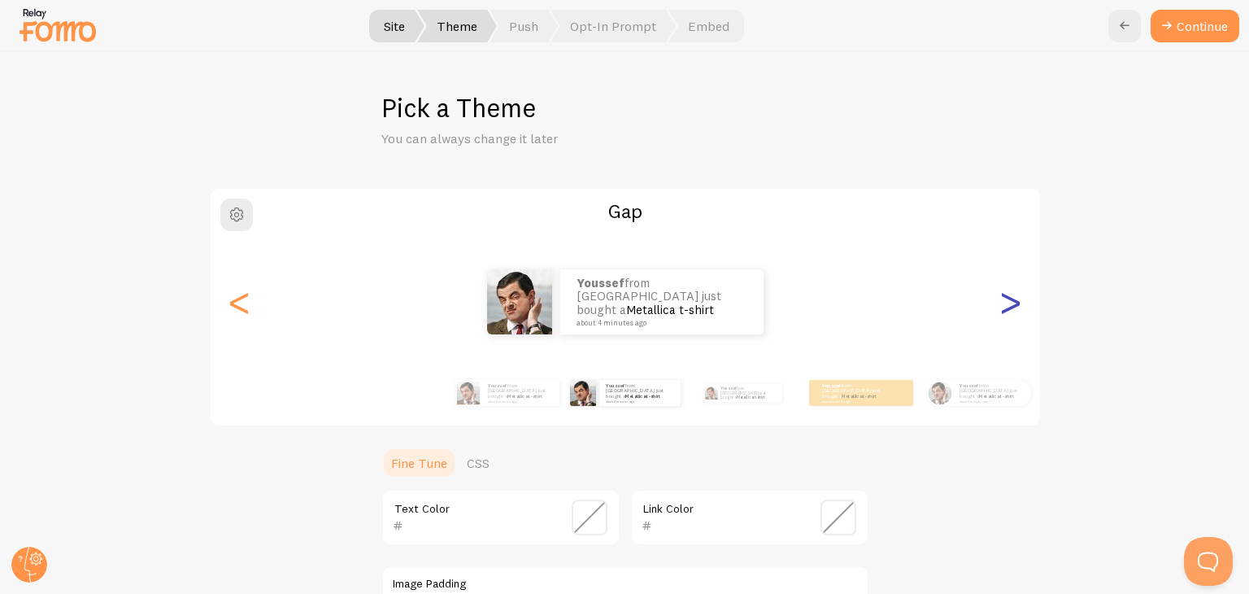
click at [1001, 299] on div ">" at bounding box center [1011, 301] width 20 height 117
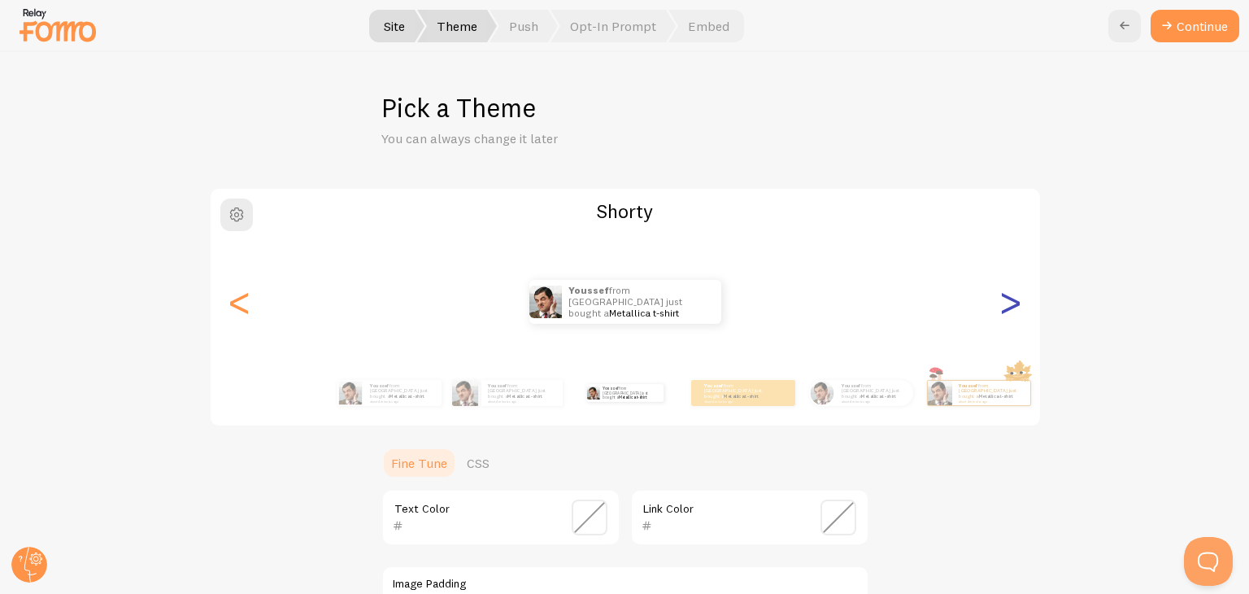
click at [1001, 299] on div ">" at bounding box center [1011, 301] width 20 height 117
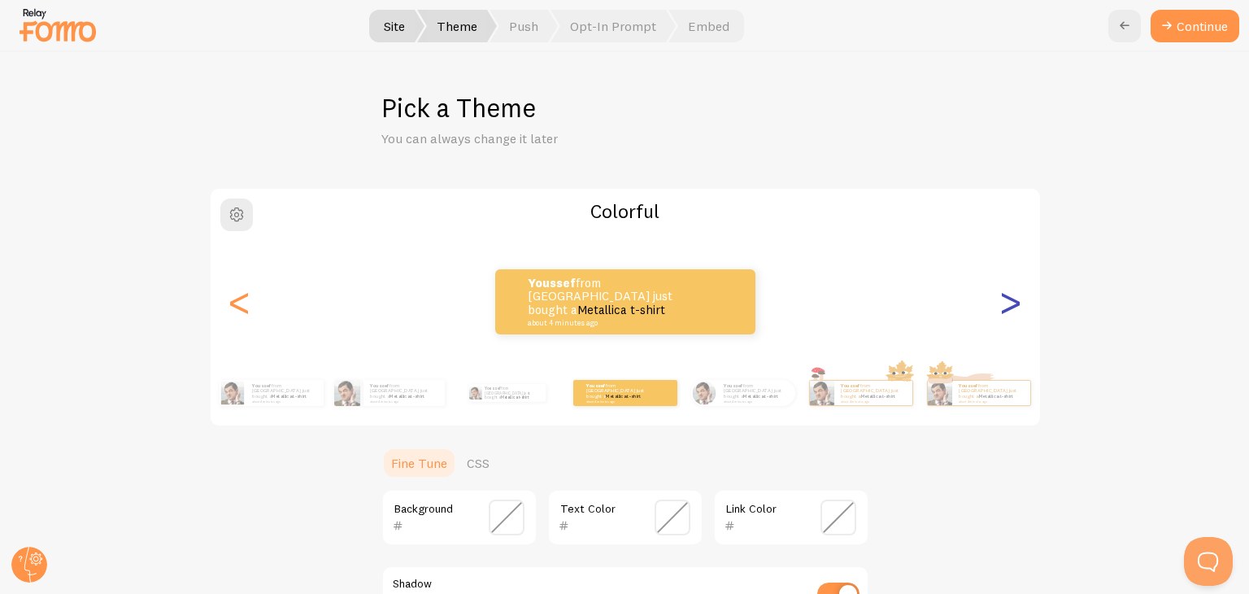
click at [1001, 299] on div ">" at bounding box center [1011, 301] width 20 height 117
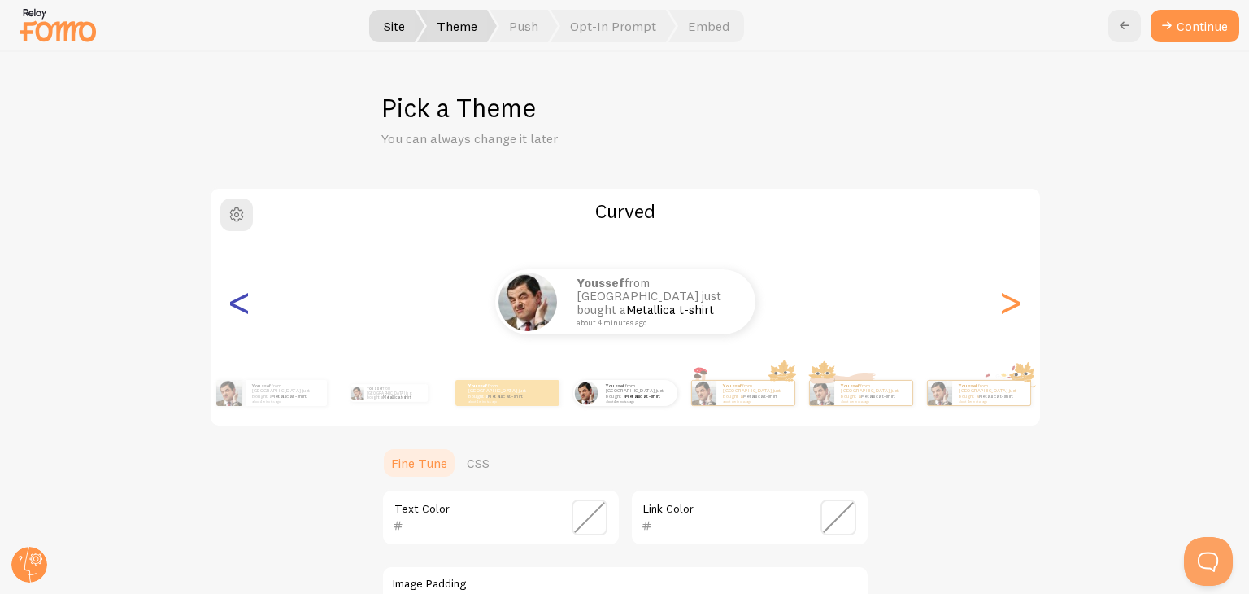
click at [237, 300] on div "<" at bounding box center [240, 301] width 20 height 117
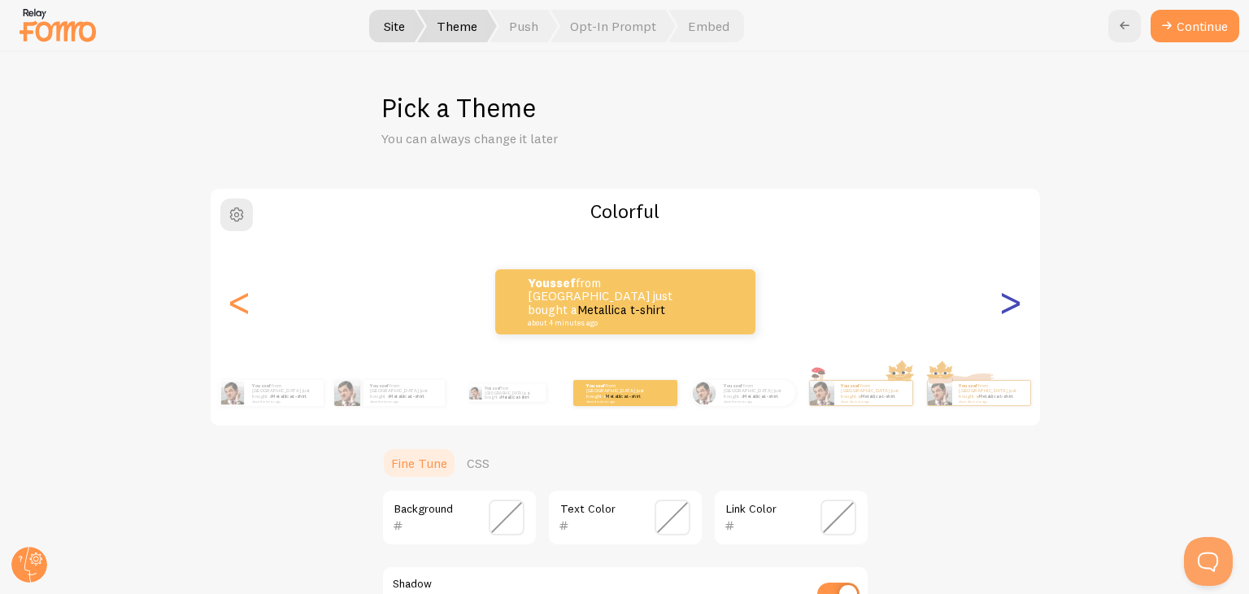
click at [1016, 308] on div ">" at bounding box center [1011, 301] width 20 height 117
